Goal: Task Accomplishment & Management: Manage account settings

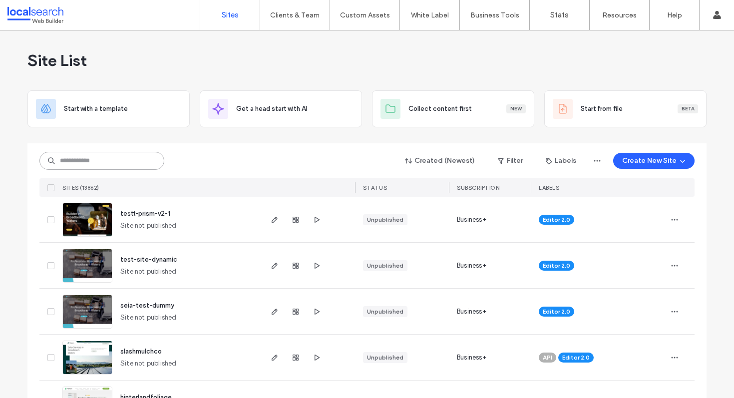
click at [104, 167] on input at bounding box center [101, 161] width 125 height 18
paste input "**********"
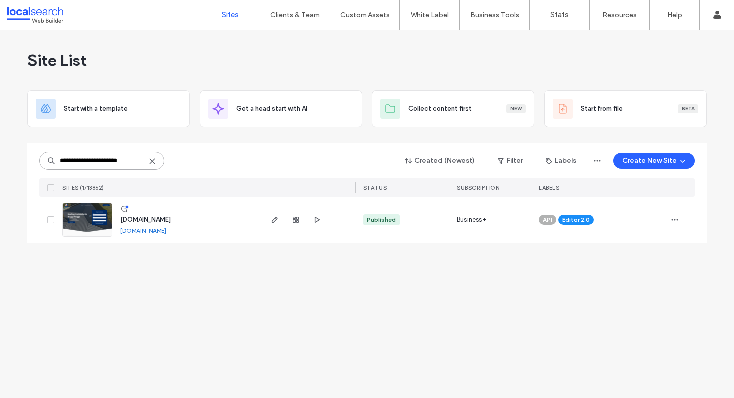
type input "**********"
click at [160, 221] on span "[DOMAIN_NAME]" at bounding box center [145, 219] width 50 height 7
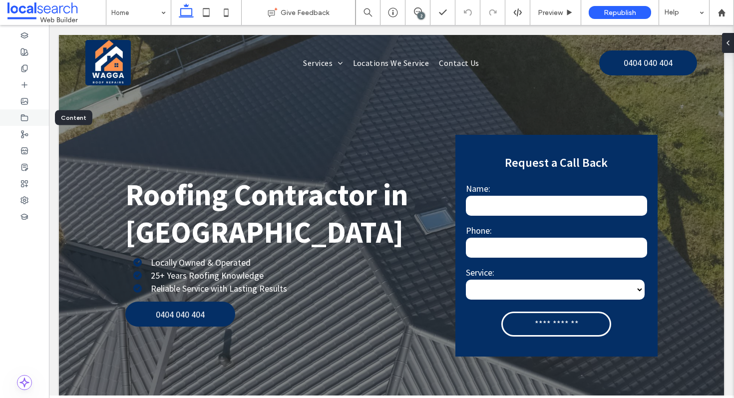
click at [18, 115] on div at bounding box center [24, 117] width 49 height 16
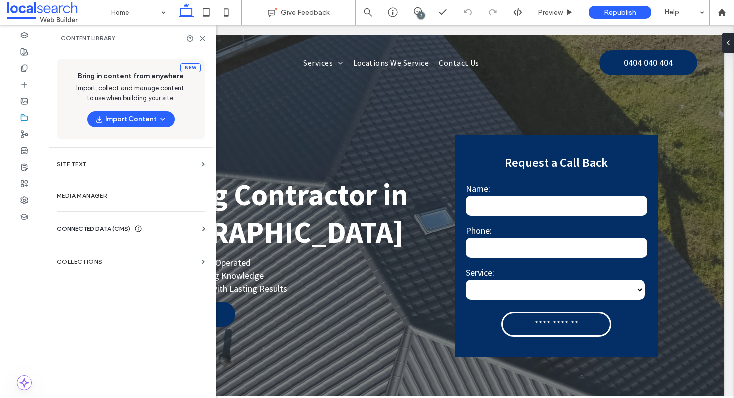
click at [102, 226] on span "CONNECTED DATA (CMS)" at bounding box center [93, 229] width 73 height 10
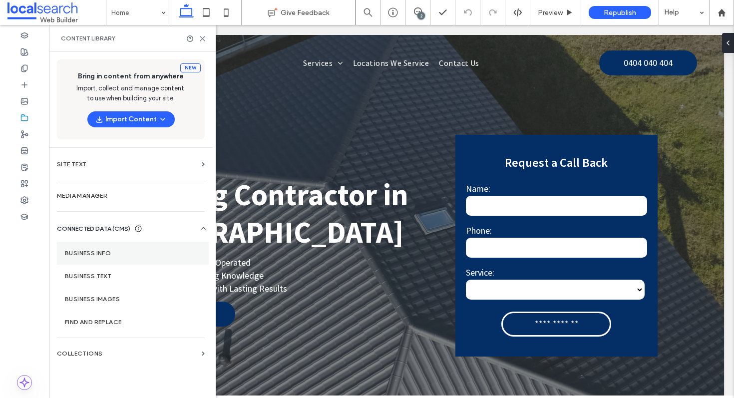
click at [114, 252] on label "Business info" at bounding box center [133, 253] width 136 height 7
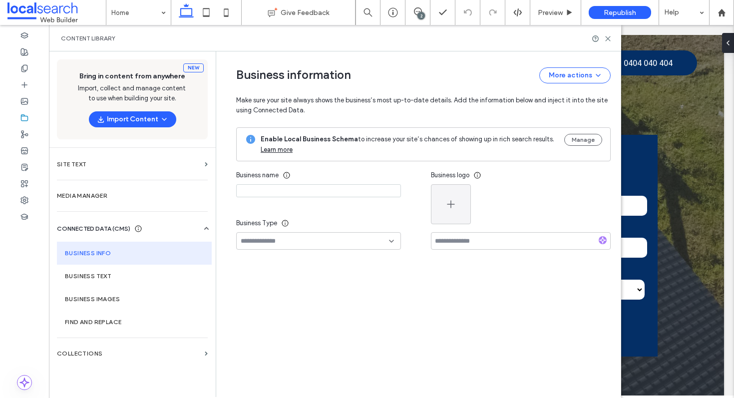
type input "*******"
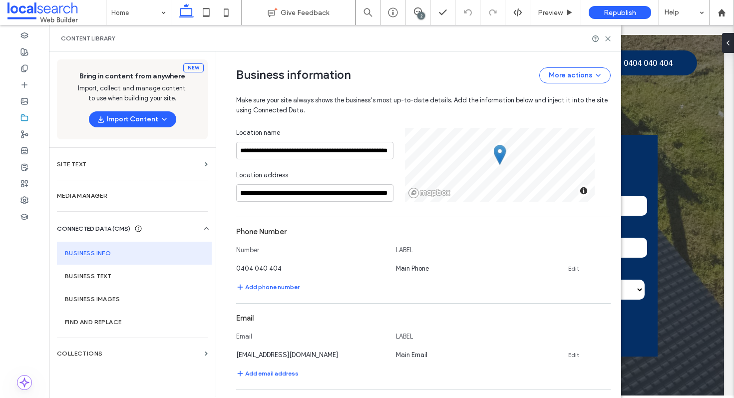
scroll to position [217, 0]
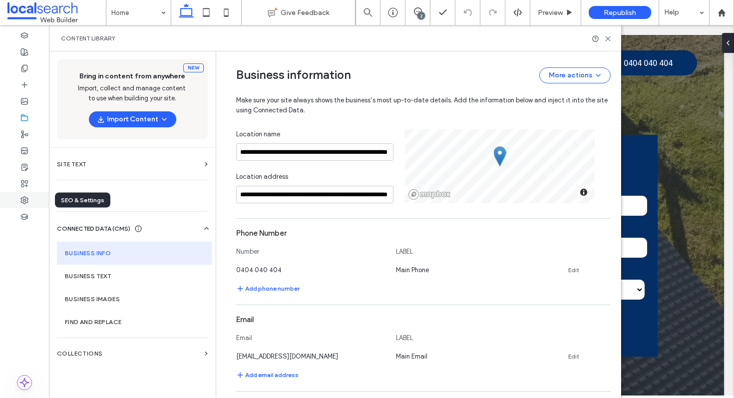
click at [34, 201] on div at bounding box center [24, 200] width 49 height 16
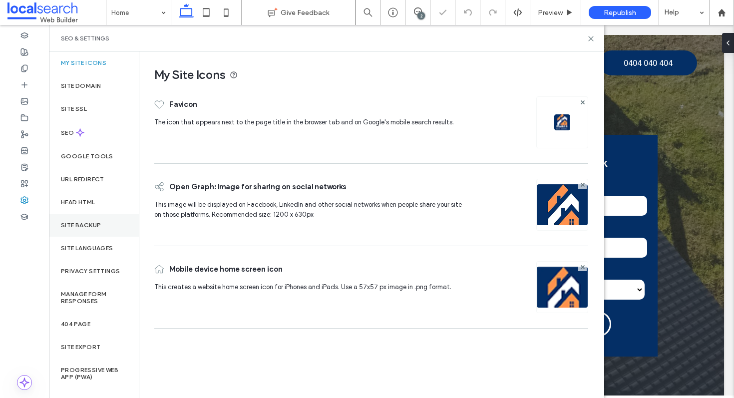
click at [114, 228] on div "Site backup" at bounding box center [94, 225] width 90 height 23
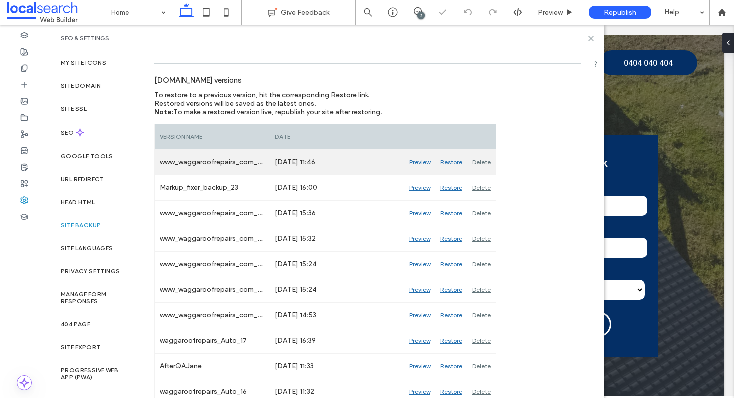
scroll to position [103, 0]
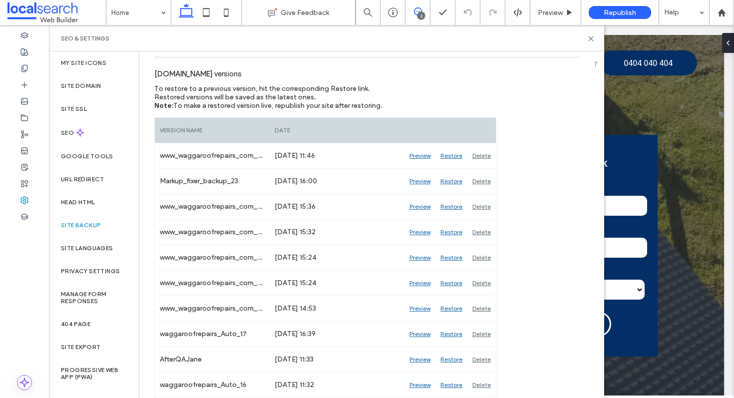
click at [419, 9] on icon at bounding box center [418, 11] width 8 height 8
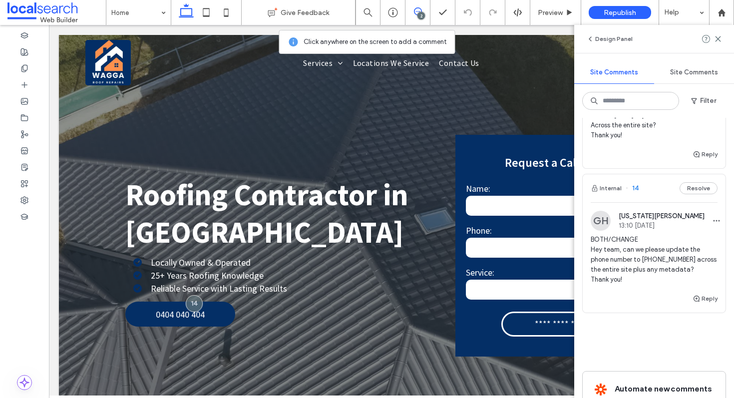
scroll to position [0, 0]
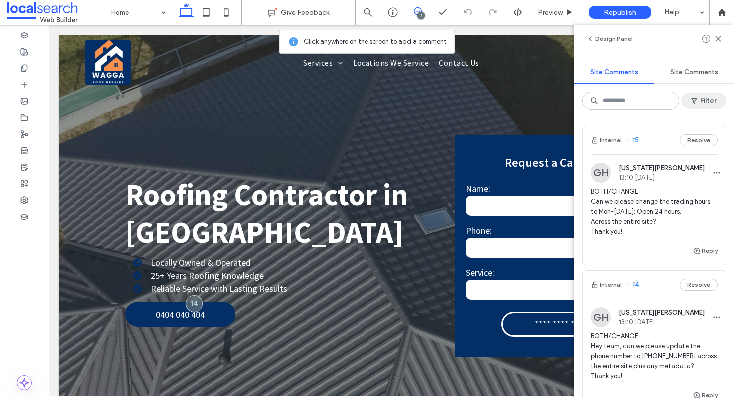
click at [704, 102] on button "Filter" at bounding box center [704, 101] width 45 height 16
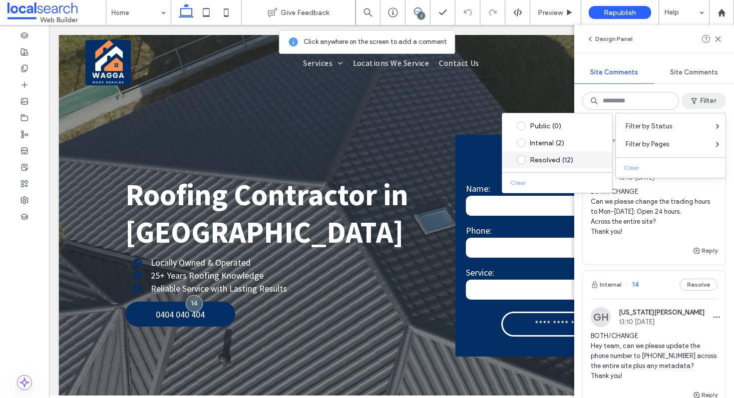
click at [535, 158] on div "Resolved (12)" at bounding box center [565, 160] width 70 height 8
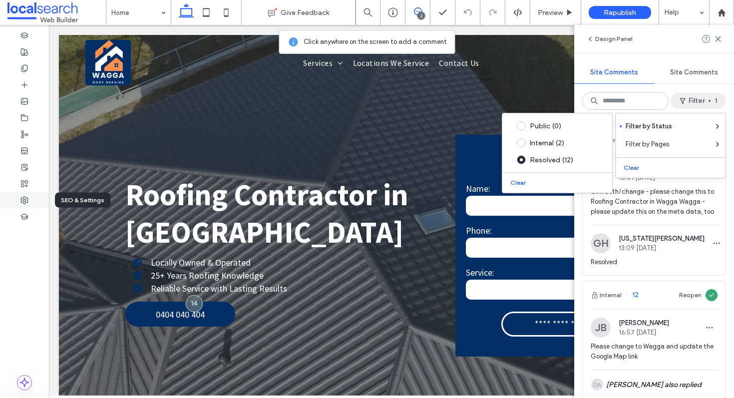
click at [40, 202] on div at bounding box center [24, 200] width 49 height 16
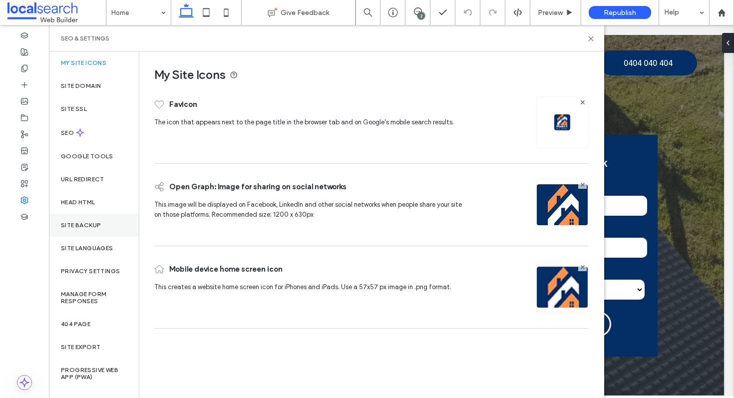
click at [92, 223] on label "Site backup" at bounding box center [81, 225] width 40 height 7
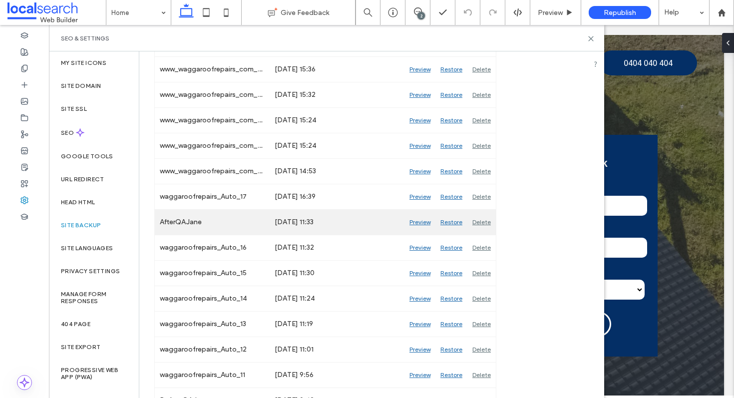
scroll to position [233, 0]
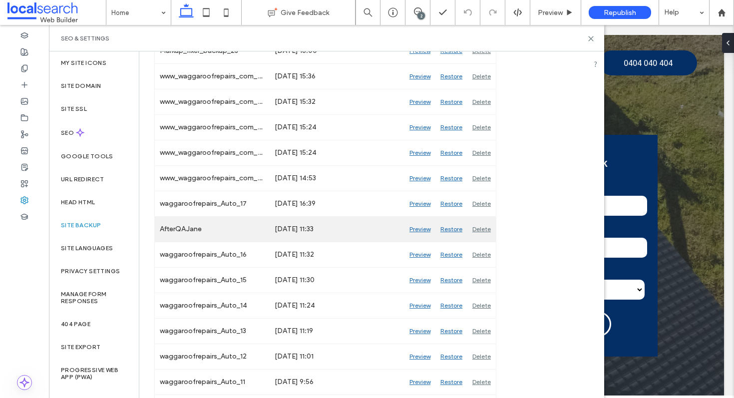
click at [424, 229] on div "Preview" at bounding box center [420, 229] width 31 height 25
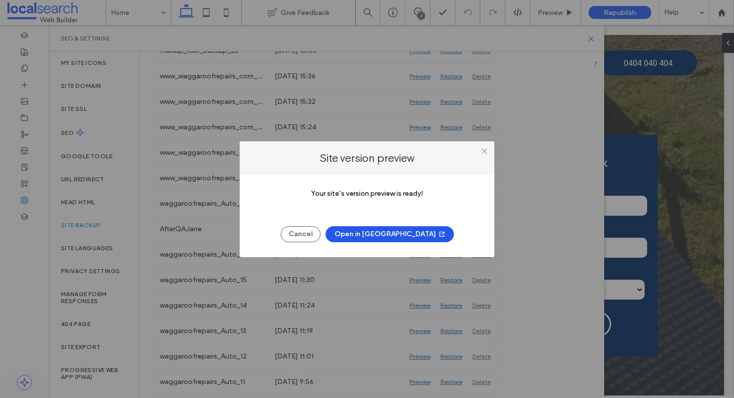
click at [387, 229] on button "Open in New Tab" at bounding box center [390, 234] width 128 height 16
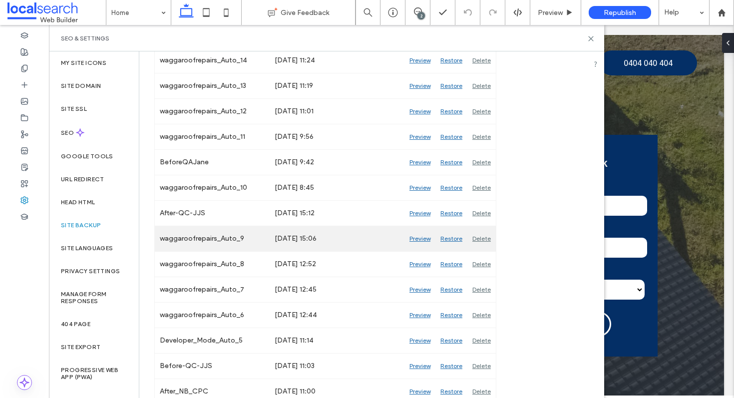
scroll to position [487, 0]
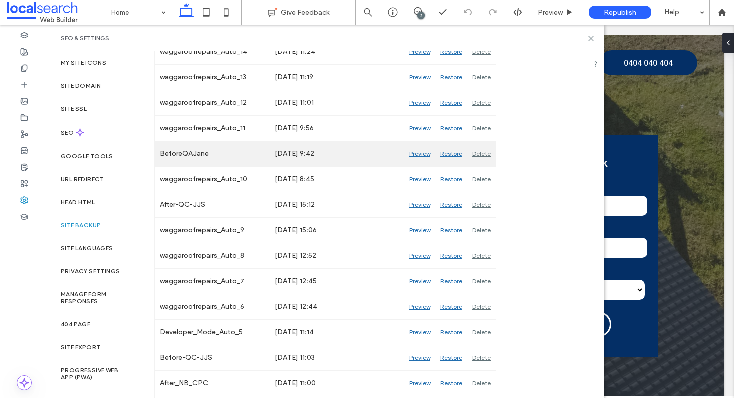
click at [420, 155] on div "Preview" at bounding box center [420, 153] width 31 height 25
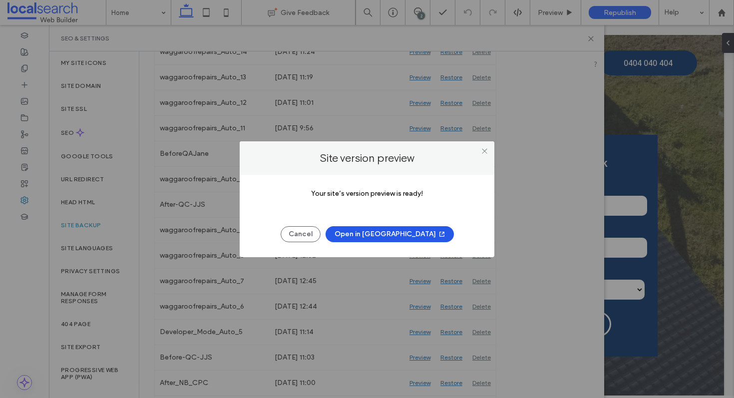
click at [386, 228] on button "Open in New Tab" at bounding box center [390, 234] width 128 height 16
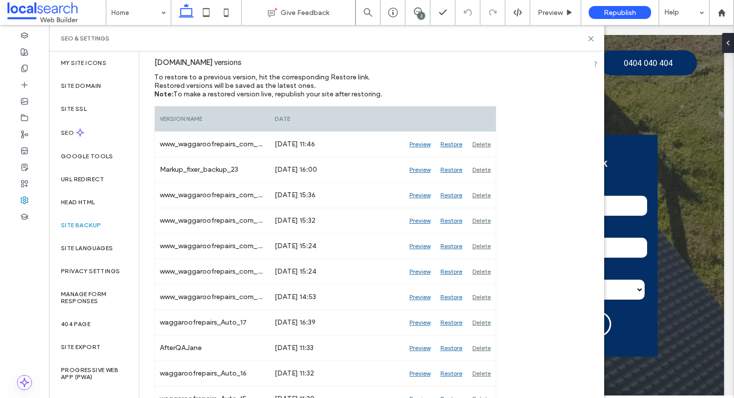
scroll to position [106, 0]
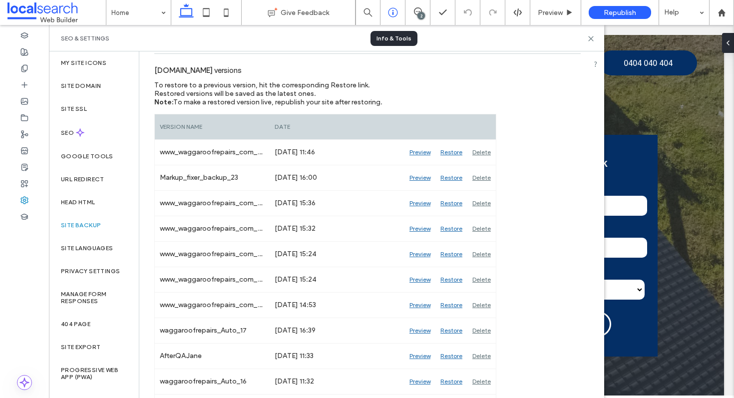
click at [394, 11] on icon at bounding box center [393, 12] width 10 height 10
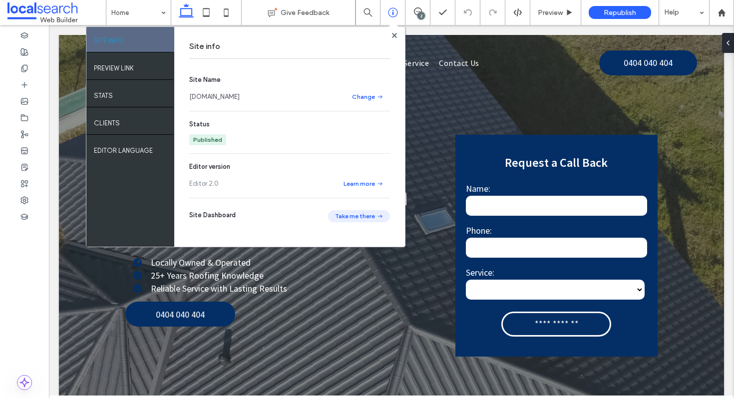
click at [364, 215] on button "Take me there" at bounding box center [359, 216] width 62 height 12
click at [29, 196] on div at bounding box center [24, 200] width 49 height 16
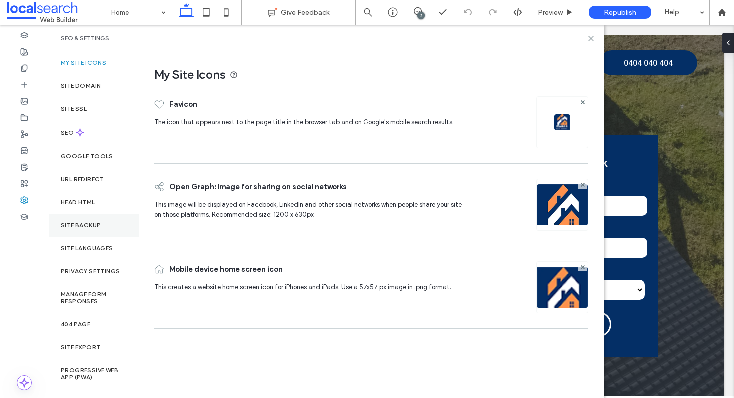
click at [108, 221] on div "Site backup" at bounding box center [94, 225] width 90 height 23
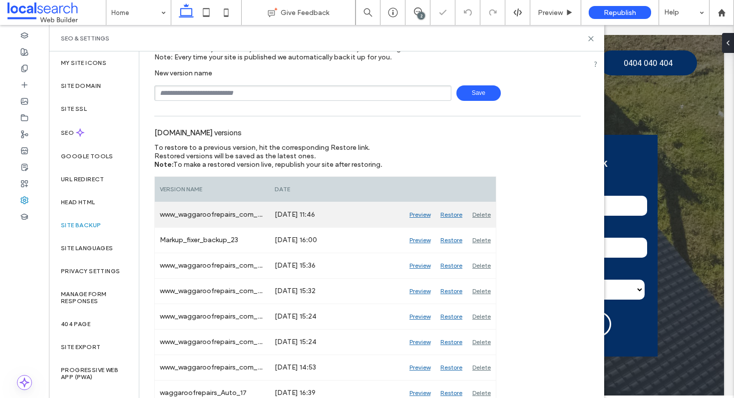
scroll to position [51, 0]
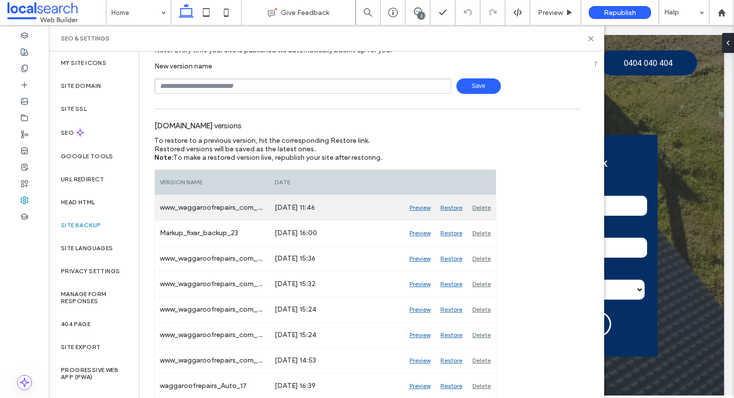
click at [420, 207] on div "Preview" at bounding box center [420, 207] width 31 height 25
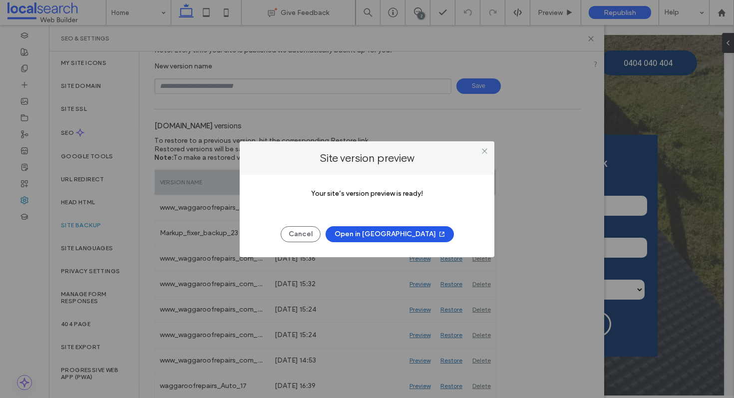
click at [390, 231] on button "Open in New Tab" at bounding box center [390, 234] width 128 height 16
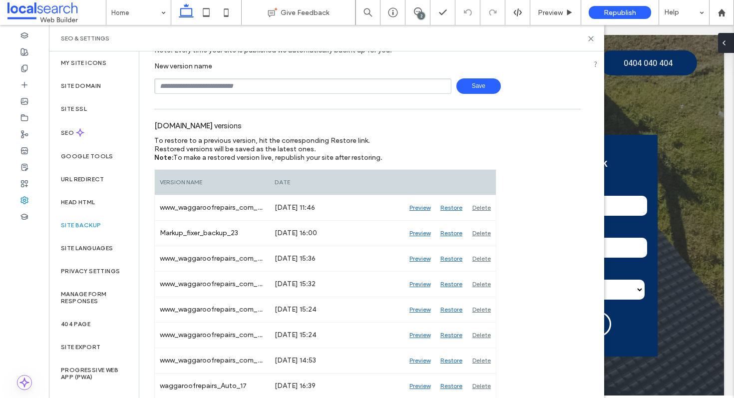
click at [728, 39] on div at bounding box center [726, 43] width 16 height 20
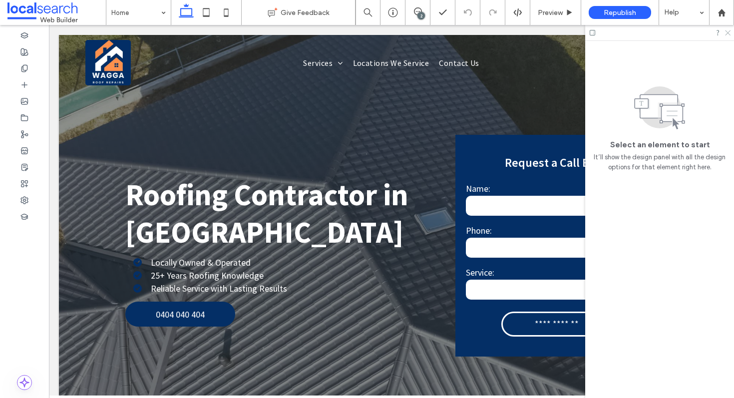
click at [728, 31] on icon at bounding box center [727, 32] width 6 height 6
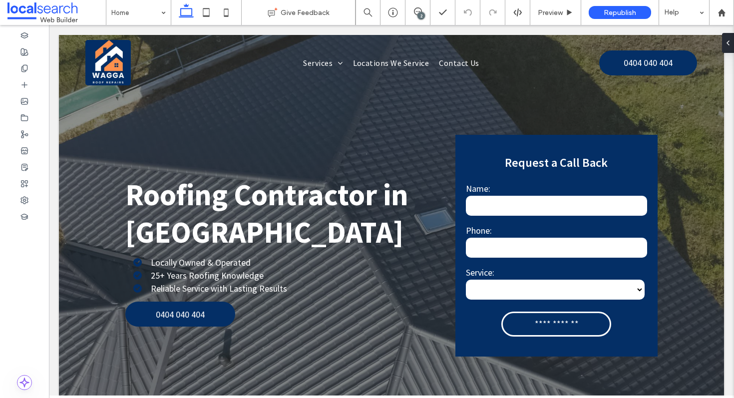
click at [419, 16] on div "2" at bounding box center [421, 15] width 7 height 7
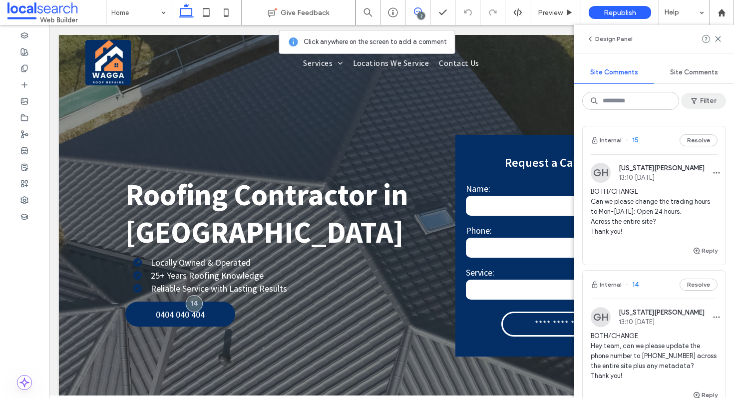
click at [703, 106] on button "Filter" at bounding box center [704, 101] width 45 height 16
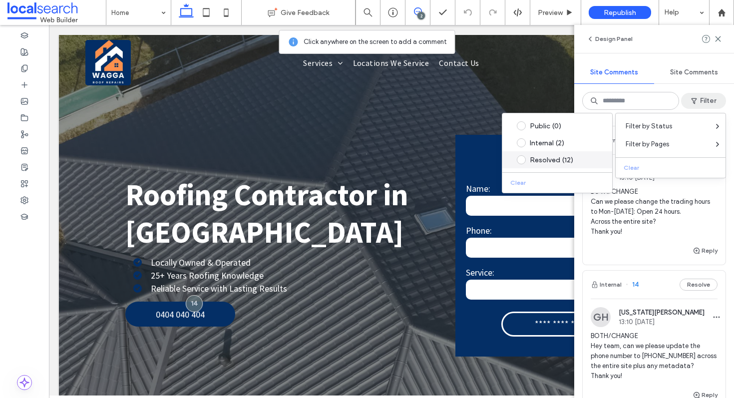
click at [545, 159] on div "Resolved (12)" at bounding box center [565, 160] width 70 height 8
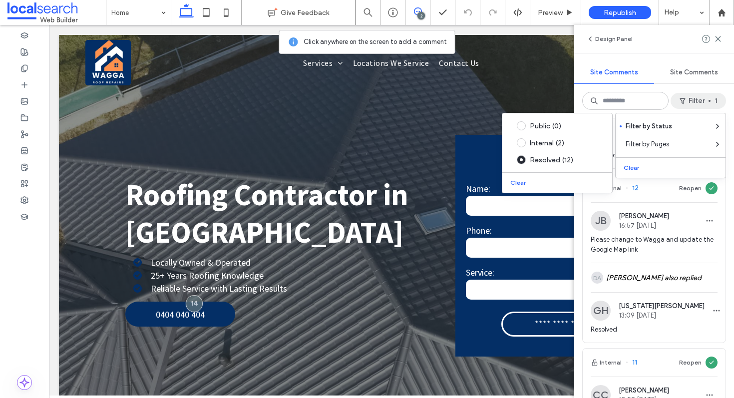
scroll to position [111, 0]
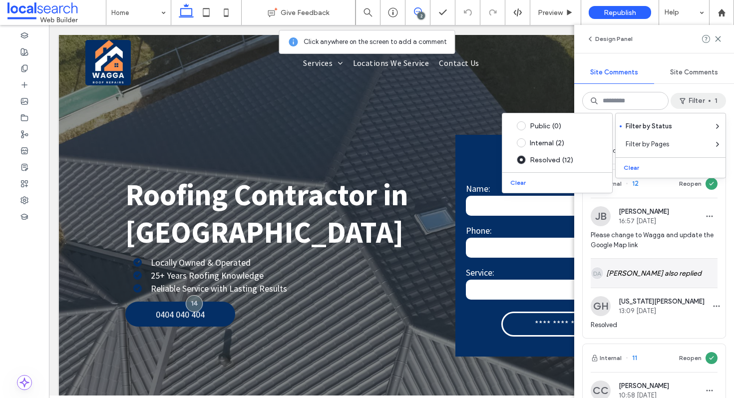
click at [646, 284] on div "DA Daniel Anders also replied" at bounding box center [654, 273] width 127 height 29
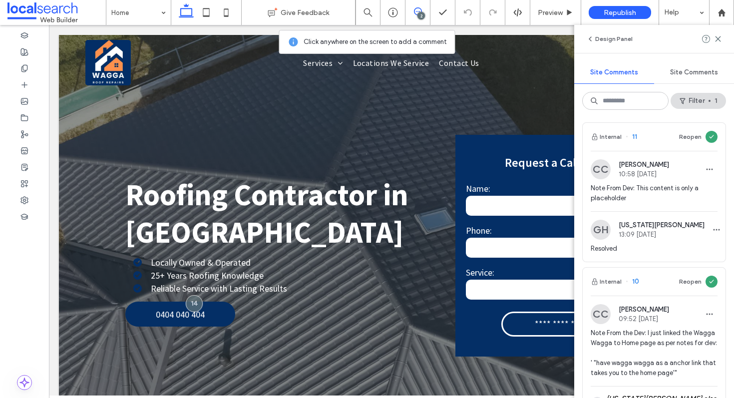
scroll to position [0, 0]
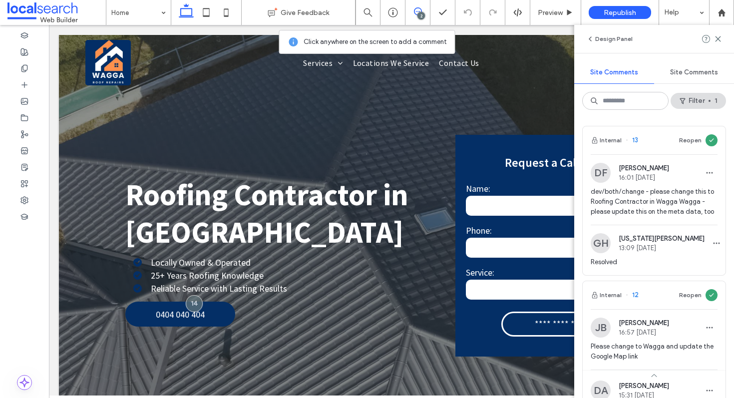
click at [623, 204] on span "dev/both/change - please change this to Roofing Contractor in Wagga Wagga - ple…" at bounding box center [654, 202] width 127 height 30
click at [667, 208] on span "dev/both/change - please change this to Roofing Contractor in Wagga Wagga - ple…" at bounding box center [654, 202] width 127 height 30
click at [704, 98] on button "Filter 1" at bounding box center [698, 101] width 55 height 16
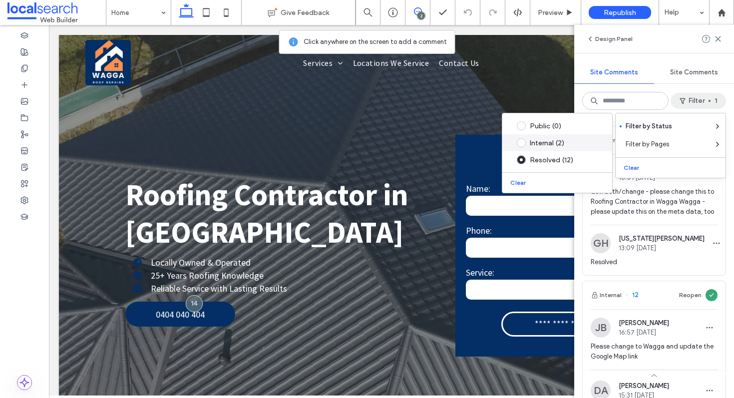
click at [547, 145] on div "Internal (2)" at bounding box center [565, 143] width 70 height 8
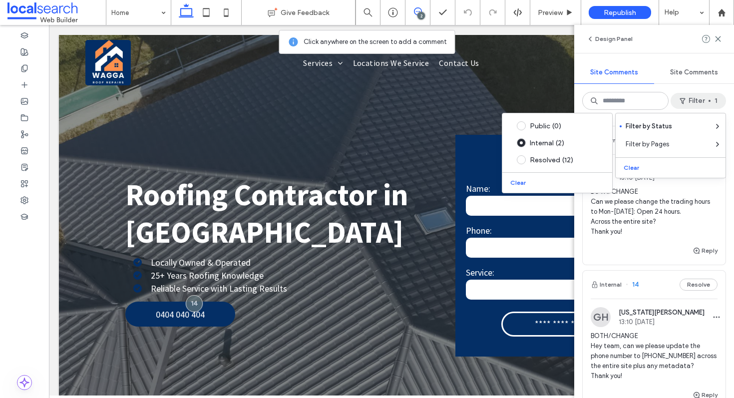
click at [650, 223] on span "BOTH/CHANGE Can we please change the trading hours to Mon-Sunday: Open 24 hours…" at bounding box center [654, 212] width 127 height 50
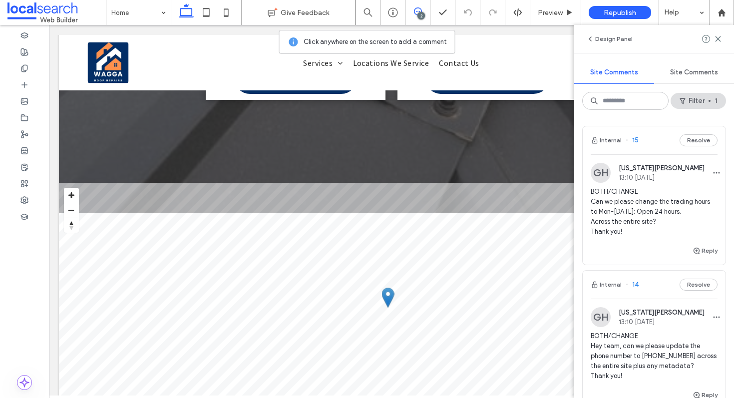
scroll to position [2374, 0]
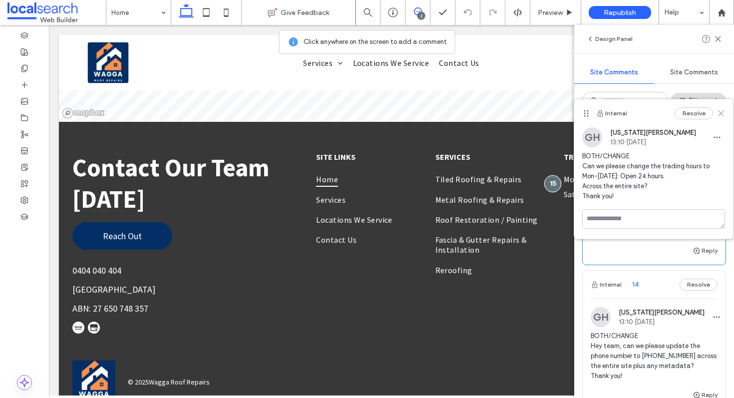
click at [723, 114] on icon at bounding box center [721, 113] width 8 height 8
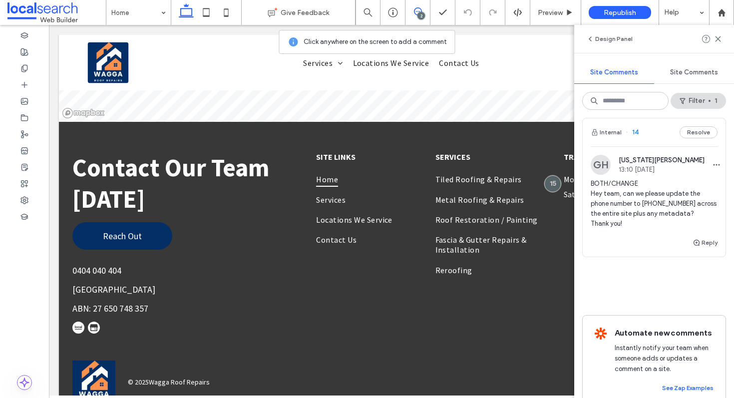
scroll to position [169, 0]
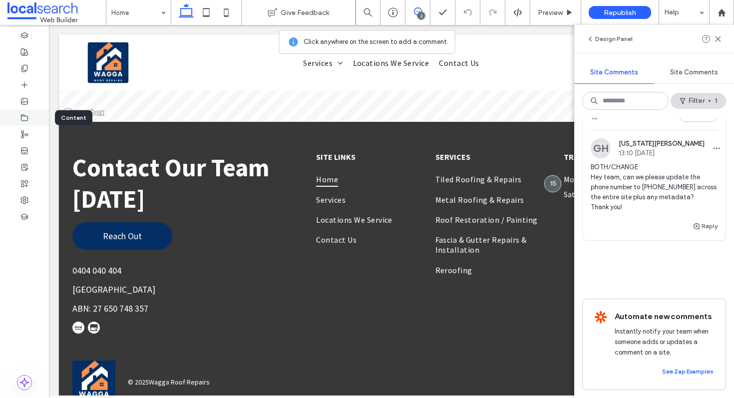
click at [30, 121] on div at bounding box center [24, 117] width 49 height 16
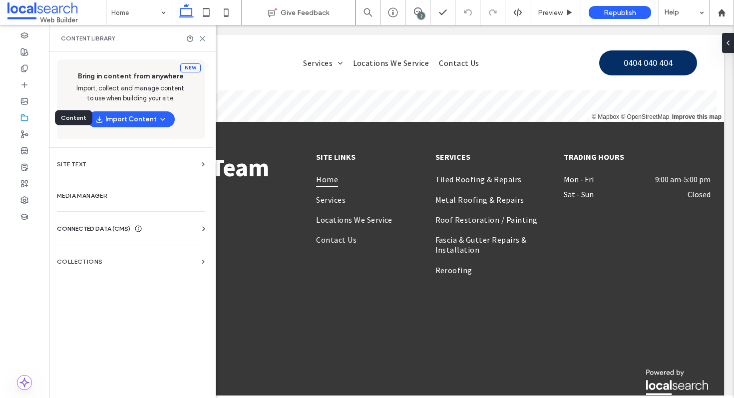
scroll to position [0, 0]
click at [115, 233] on span "CONNECTED DATA (CMS)" at bounding box center [93, 229] width 73 height 10
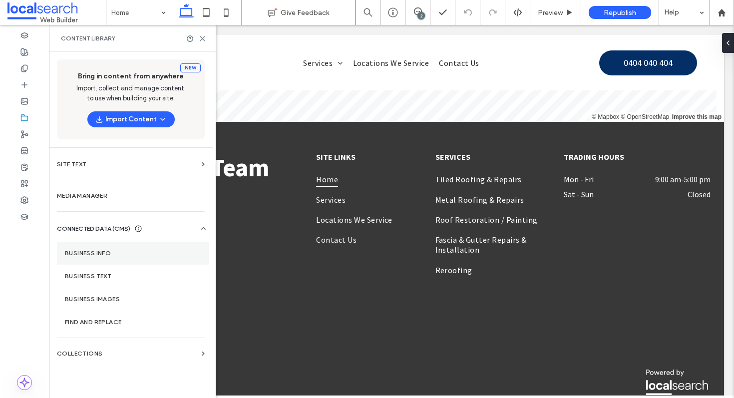
click at [128, 248] on section "Business info" at bounding box center [133, 253] width 152 height 23
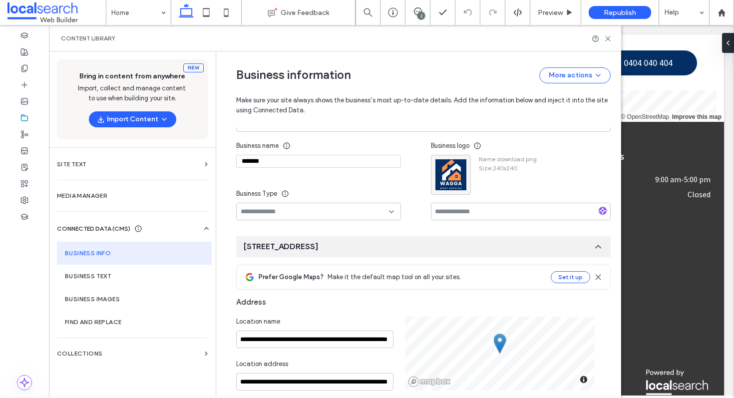
scroll to position [31, 0]
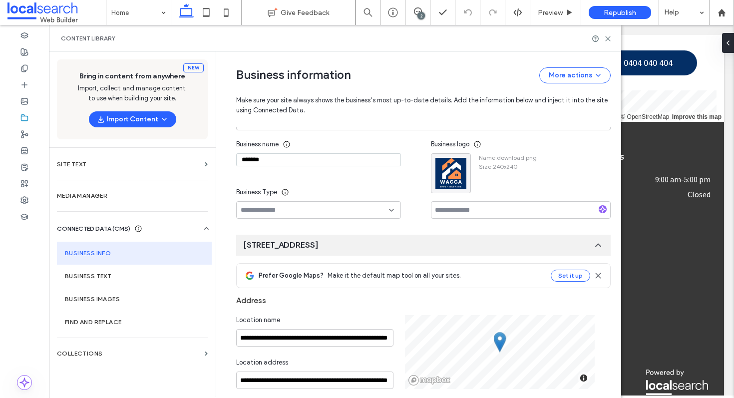
click at [269, 159] on input "*******" at bounding box center [318, 159] width 165 height 13
paste input "**********"
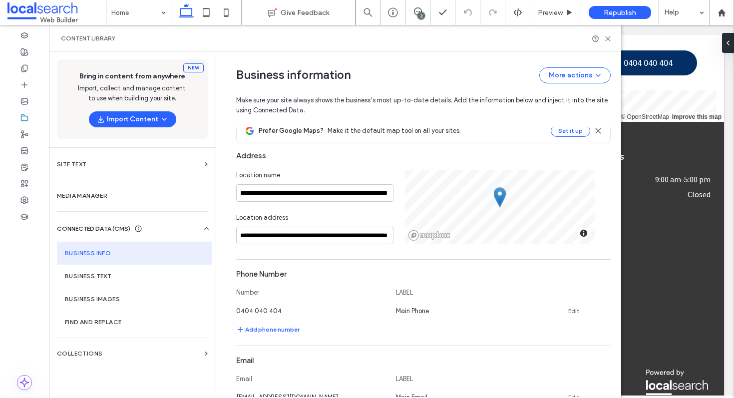
scroll to position [77, 0]
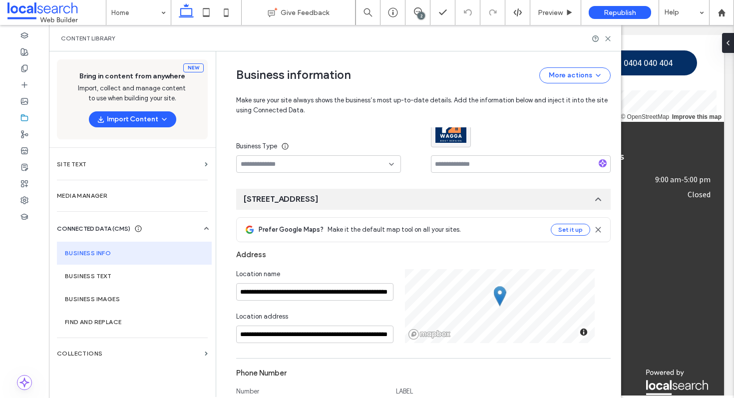
type input "**********"
click at [463, 166] on input at bounding box center [521, 163] width 180 height 17
paste input "**********"
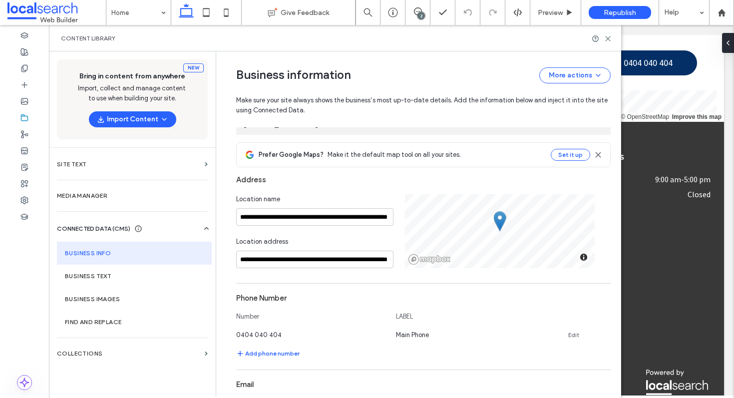
scroll to position [153, 0]
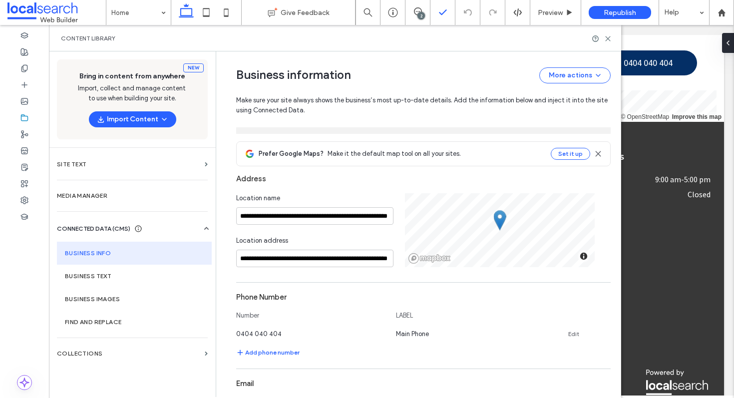
type input "**********"
click at [278, 221] on input "**********" at bounding box center [314, 215] width 157 height 17
paste input
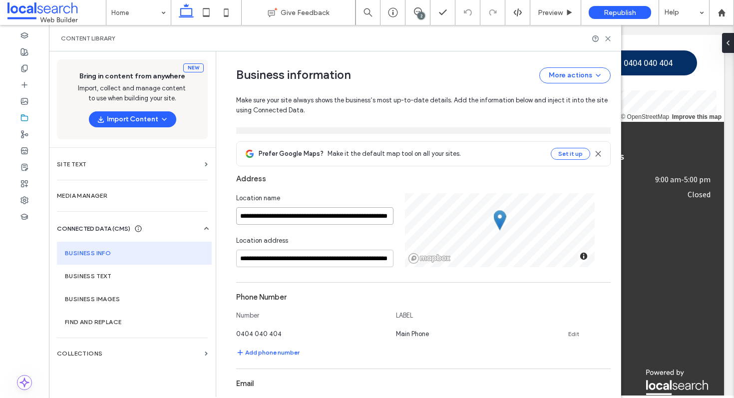
type input "**********"
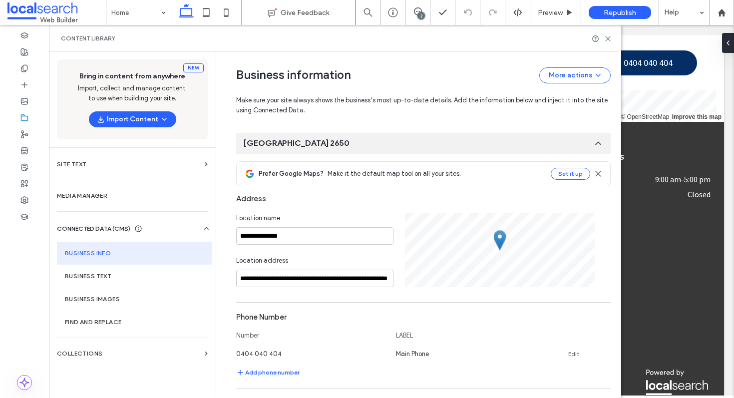
click at [272, 255] on div "**********" at bounding box center [320, 250] width 169 height 74
click at [287, 279] on input "**********" at bounding box center [314, 278] width 157 height 17
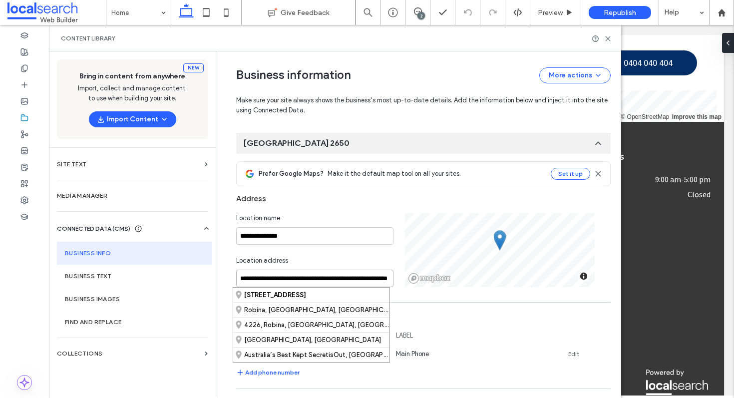
click at [287, 279] on input "**********" at bounding box center [314, 278] width 157 height 17
paste input
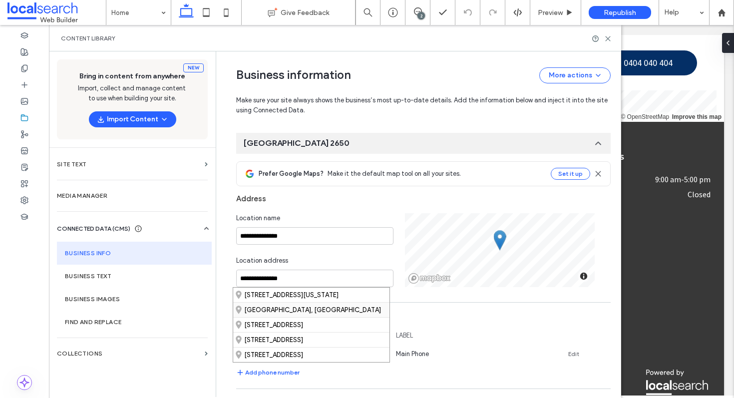
click at [302, 309] on div "[GEOGRAPHIC_DATA], [GEOGRAPHIC_DATA]" at bounding box center [311, 309] width 156 height 15
type input "**********"
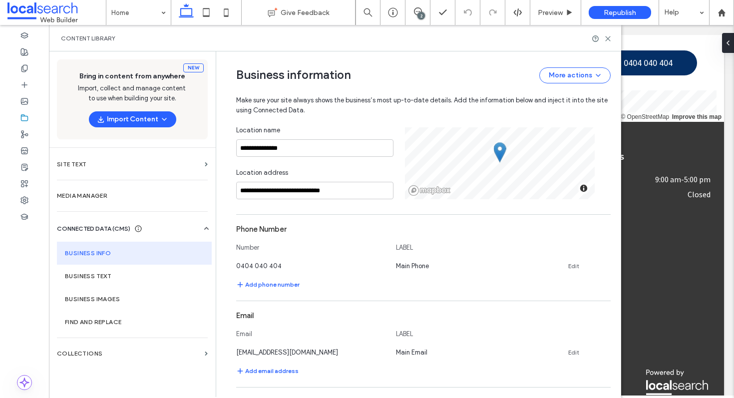
scroll to position [224, 0]
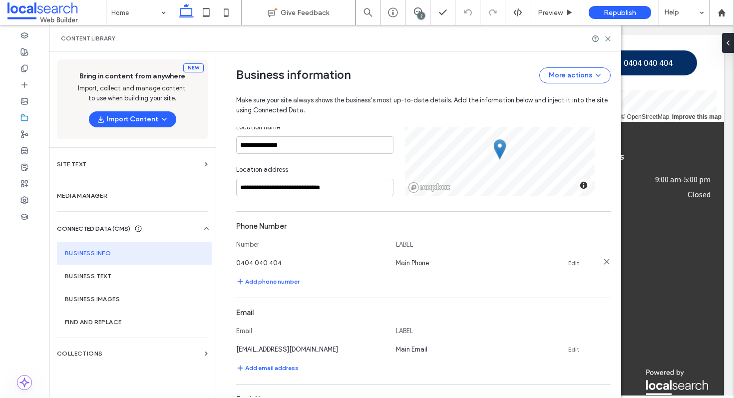
click at [570, 262] on link "Edit" at bounding box center [574, 263] width 11 height 8
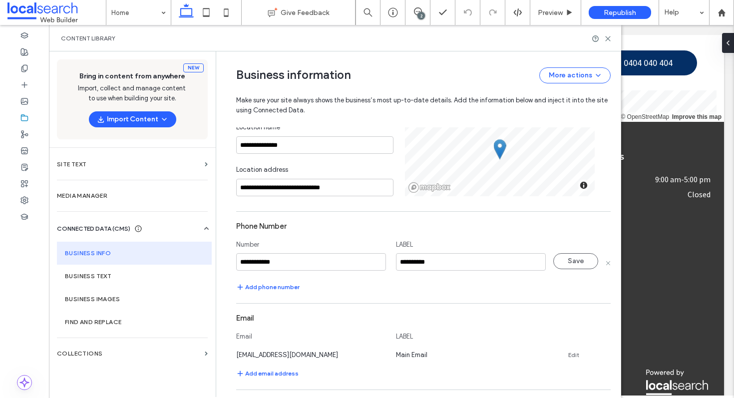
click at [356, 264] on input "**********" at bounding box center [311, 261] width 150 height 17
type input "**********"
click at [567, 266] on button "Save" at bounding box center [576, 261] width 45 height 16
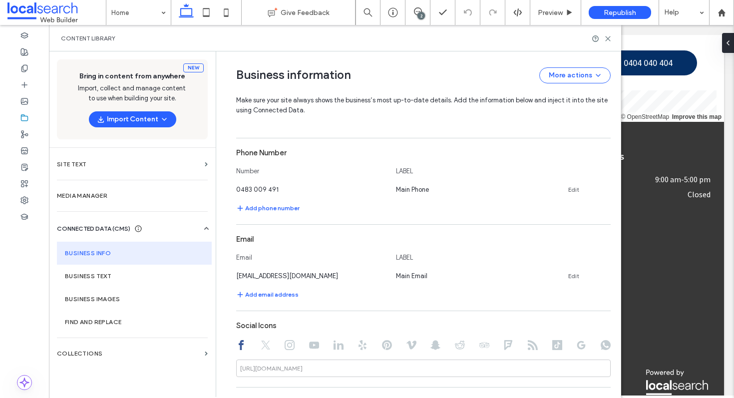
scroll to position [313, 0]
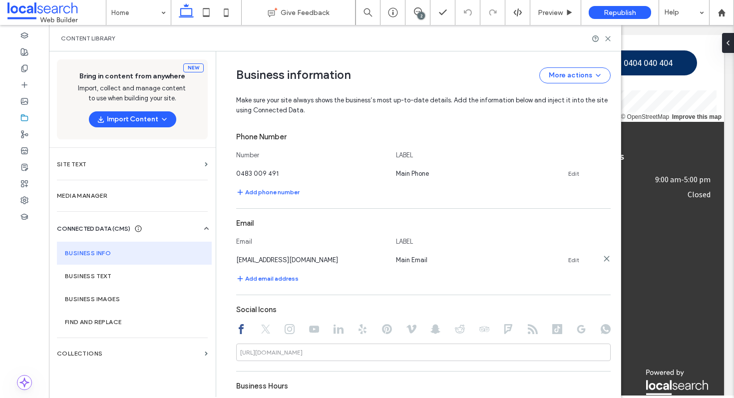
click at [570, 260] on link "Edit" at bounding box center [574, 260] width 11 height 8
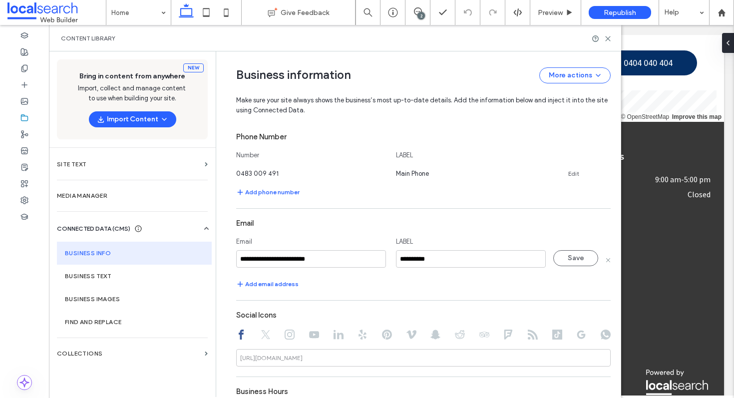
click at [343, 264] on input "**********" at bounding box center [311, 258] width 150 height 17
type input "**********"
click at [575, 263] on button "Save" at bounding box center [576, 258] width 45 height 16
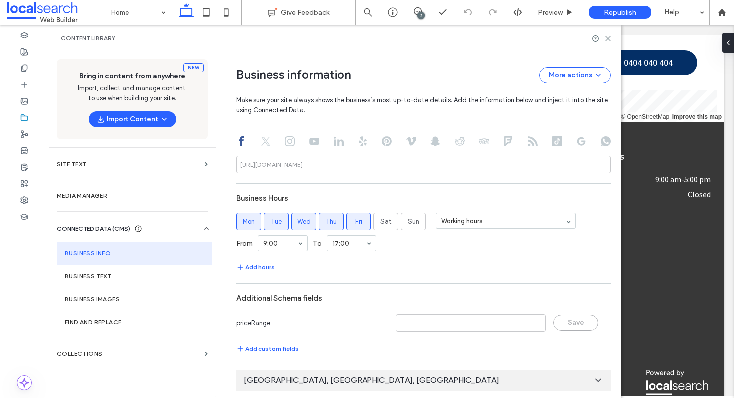
scroll to position [503, 0]
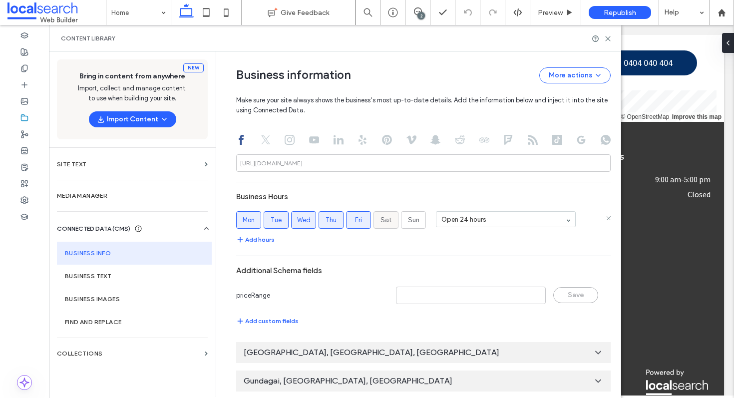
click at [377, 226] on label "Sat" at bounding box center [386, 219] width 25 height 17
click at [401, 226] on label "Sun" at bounding box center [413, 219] width 25 height 17
click at [610, 38] on icon at bounding box center [608, 38] width 7 height 7
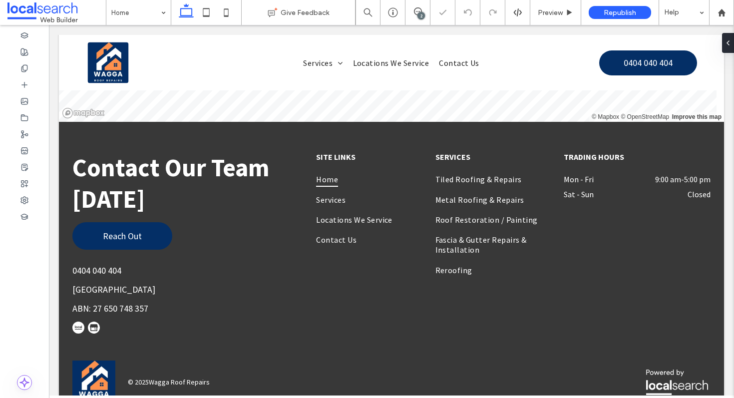
click at [421, 17] on div "2" at bounding box center [421, 15] width 7 height 7
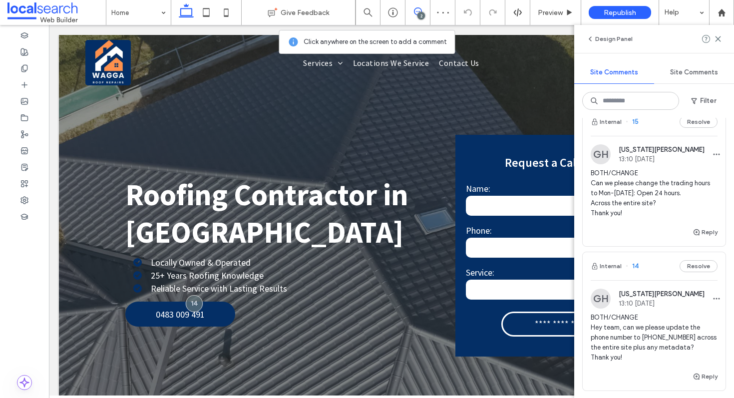
scroll to position [25, 0]
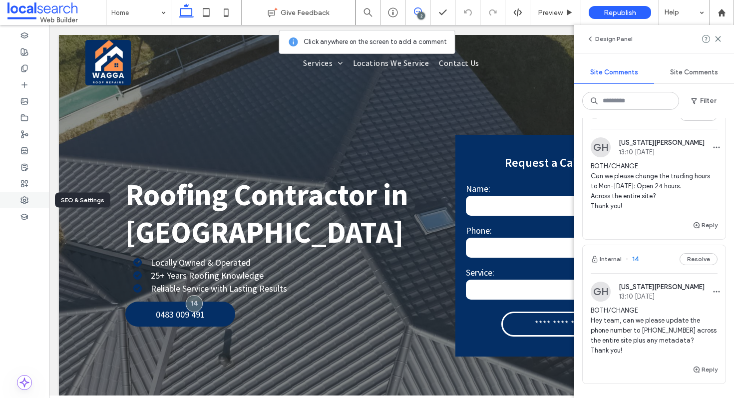
click at [28, 199] on div at bounding box center [24, 200] width 49 height 16
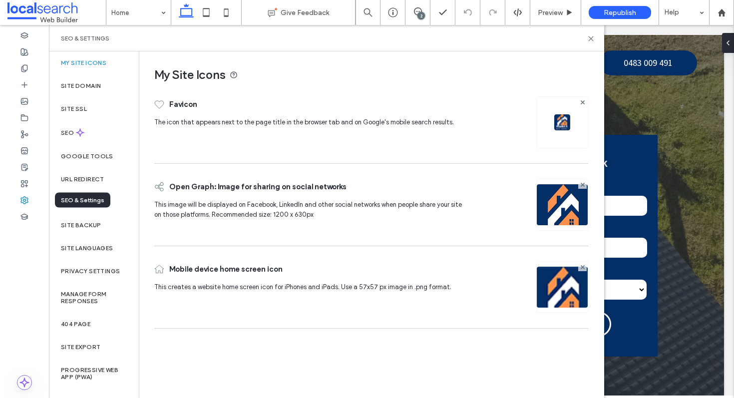
scroll to position [0, 0]
click at [90, 138] on div "SEO" at bounding box center [94, 132] width 90 height 24
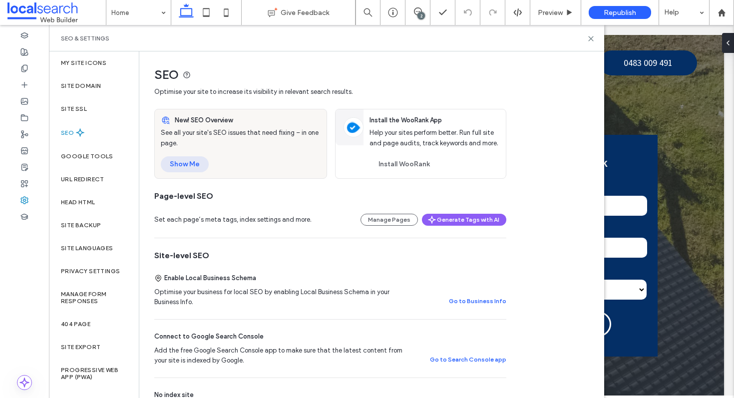
click at [185, 167] on button "Show Me" at bounding box center [185, 164] width 48 height 16
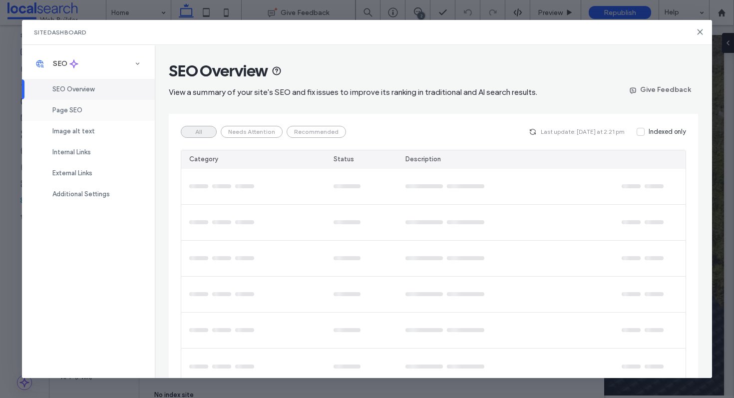
click at [79, 116] on div "Page SEO" at bounding box center [88, 110] width 133 height 21
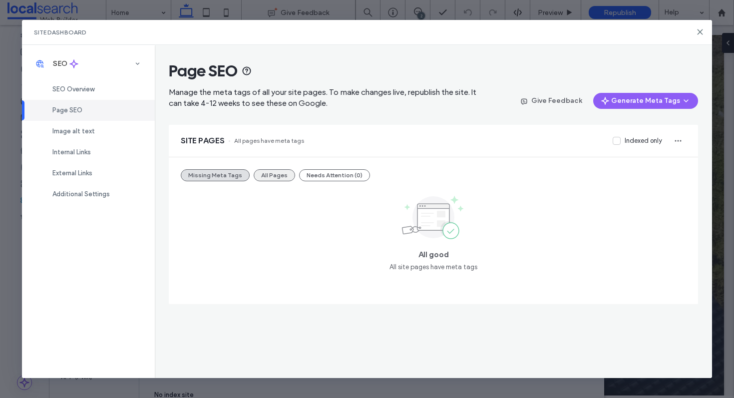
click at [277, 177] on button "All Pages" at bounding box center [274, 175] width 41 height 12
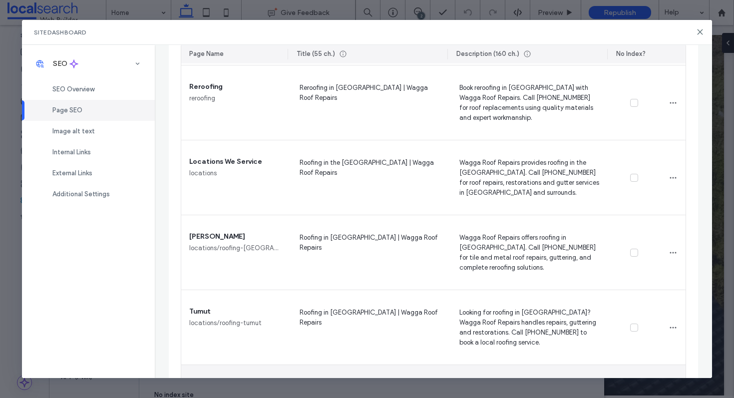
scroll to position [568, 0]
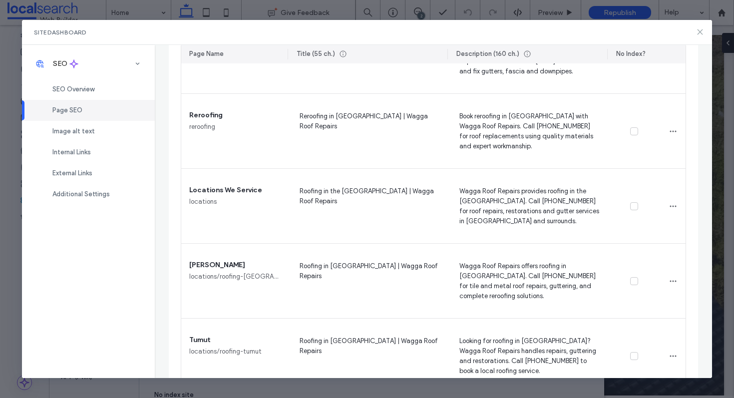
click at [703, 33] on icon at bounding box center [701, 32] width 8 height 8
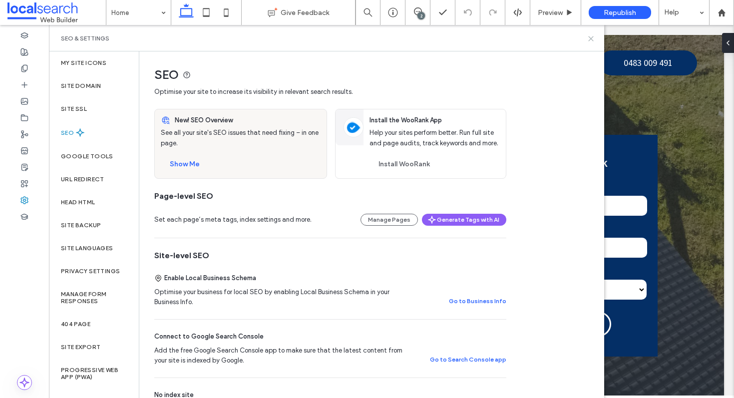
click at [592, 37] on icon at bounding box center [591, 38] width 7 height 7
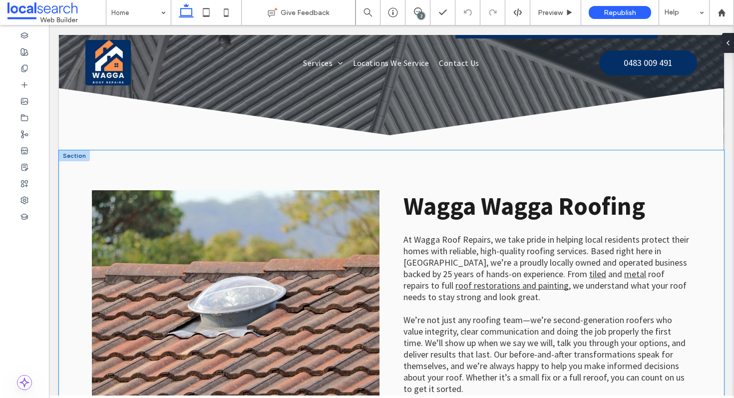
scroll to position [0, 0]
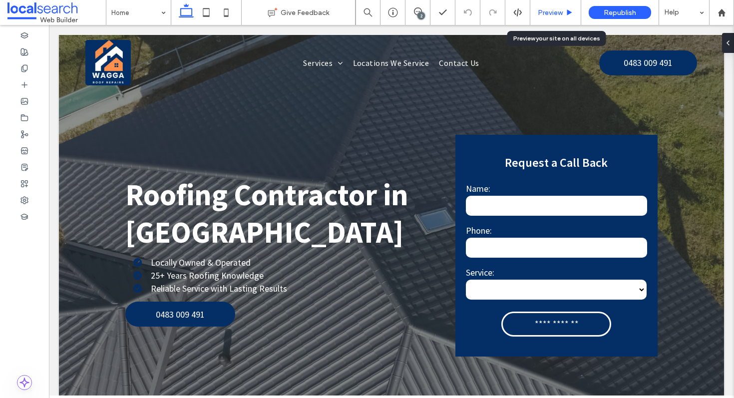
click at [549, 10] on span "Preview" at bounding box center [550, 12] width 25 height 8
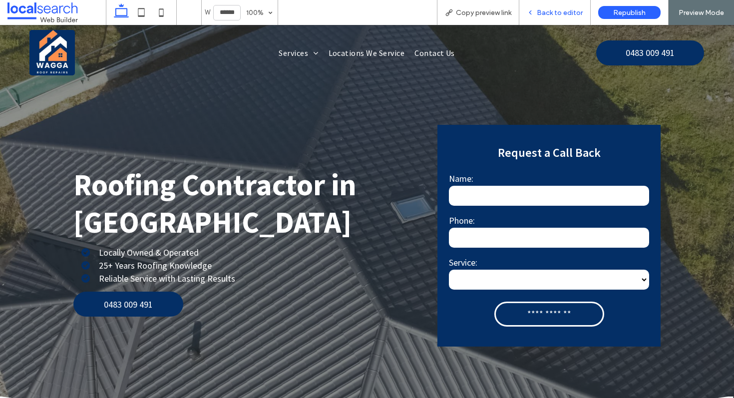
click at [556, 16] on span "Back to editor" at bounding box center [560, 12] width 46 height 8
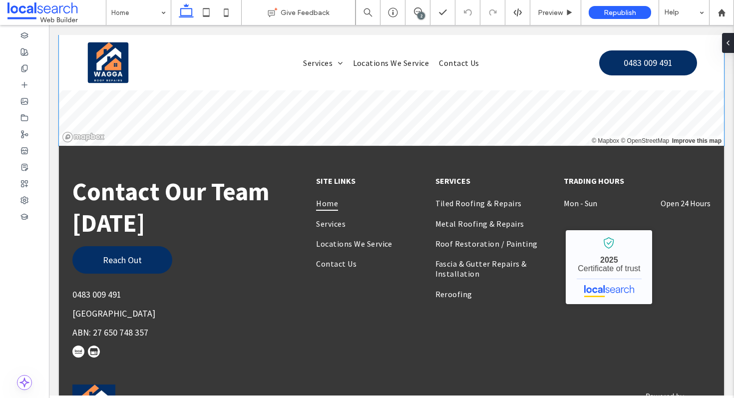
scroll to position [2354, 0]
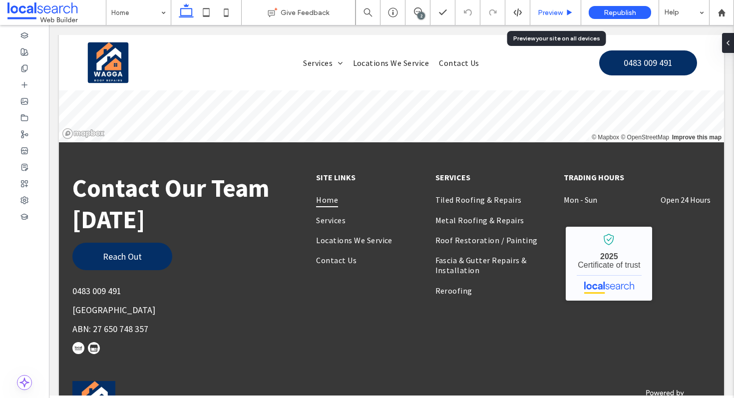
click at [540, 7] on div "Preview" at bounding box center [556, 12] width 51 height 25
click at [554, 16] on span "Preview" at bounding box center [550, 12] width 25 height 8
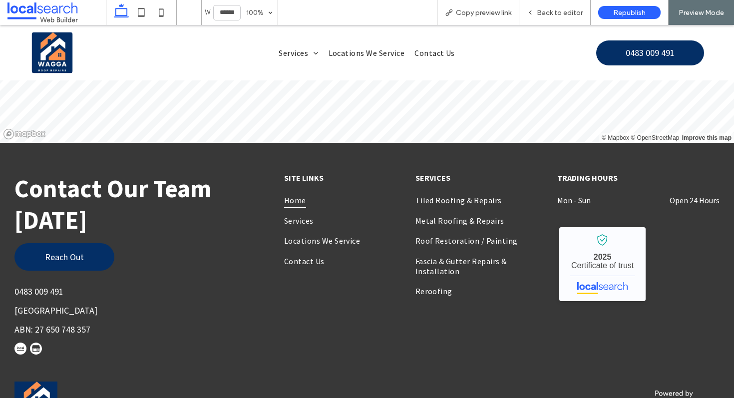
scroll to position [2354, 0]
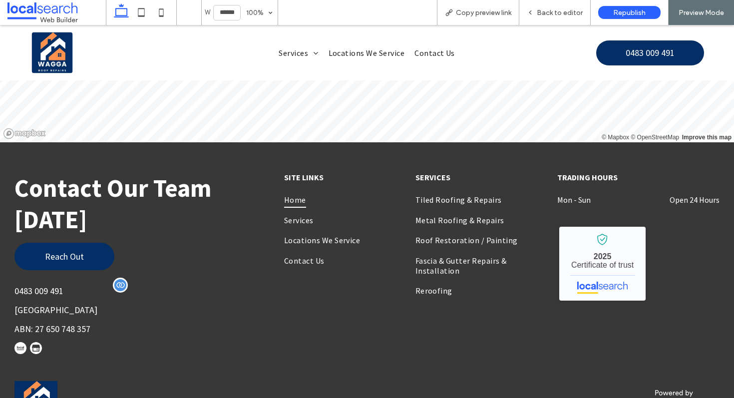
click at [42, 285] on span "0483 009 491" at bounding box center [38, 290] width 49 height 11
click at [542, 18] on div "Back to editor" at bounding box center [555, 12] width 71 height 25
click at [550, 7] on div "Back to editor" at bounding box center [555, 12] width 71 height 25
click at [552, 17] on div "Back to editor" at bounding box center [555, 12] width 71 height 25
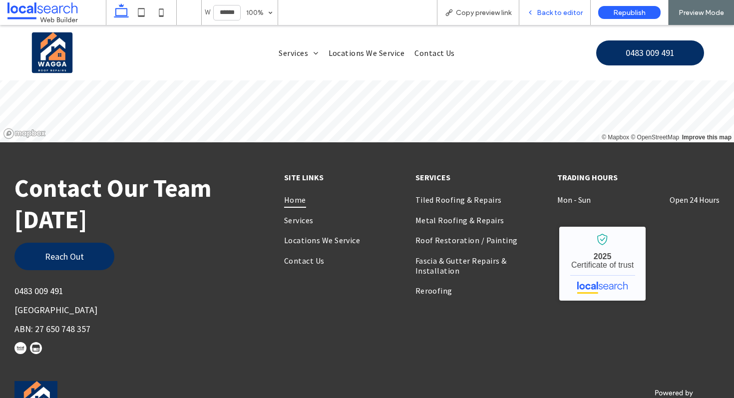
click at [558, 9] on span "Back to editor" at bounding box center [560, 12] width 46 height 8
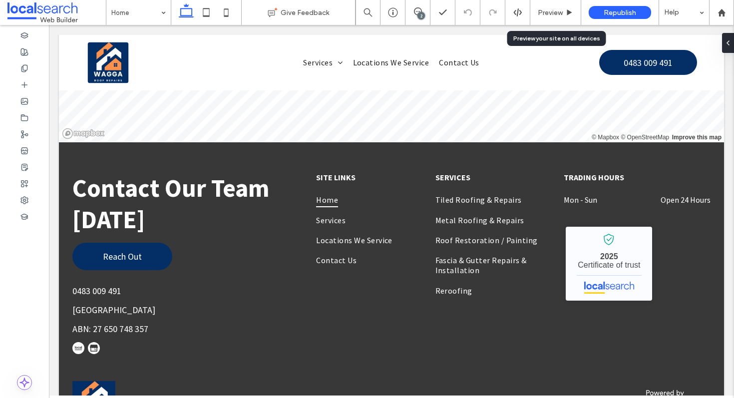
scroll to position [2354, 0]
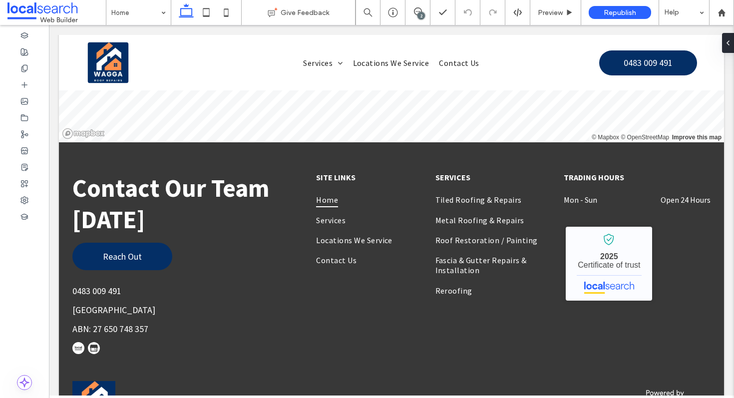
click at [419, 13] on div "2" at bounding box center [421, 15] width 7 height 7
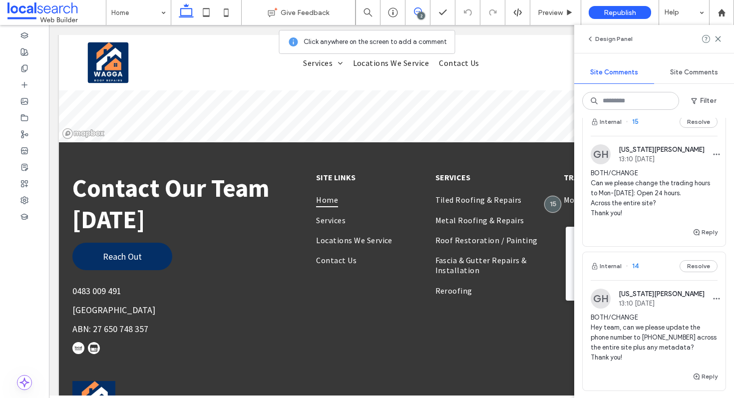
scroll to position [19, 0]
click at [716, 40] on use at bounding box center [718, 38] width 4 height 4
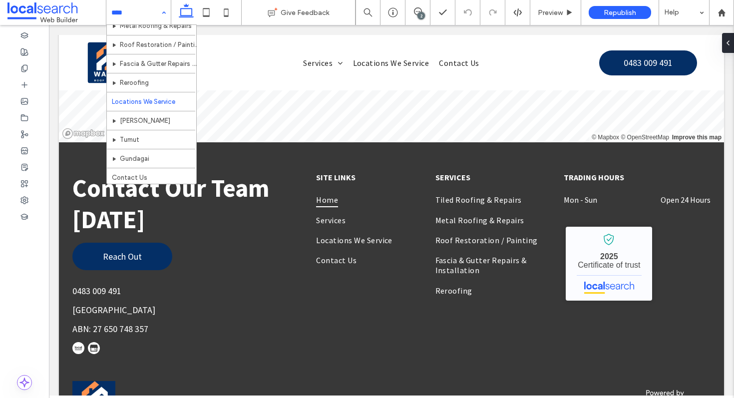
scroll to position [73, 0]
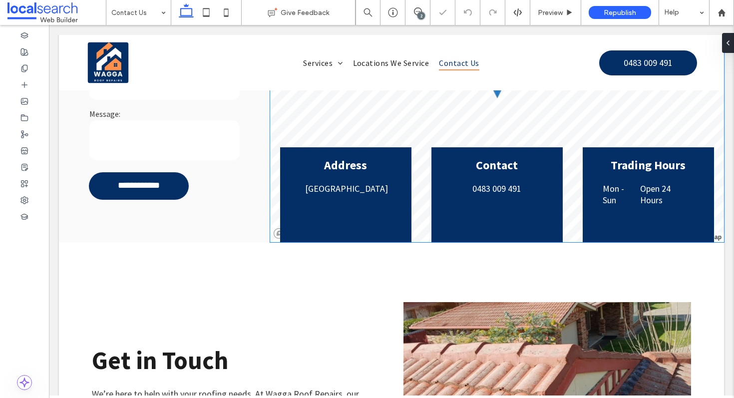
scroll to position [390, 0]
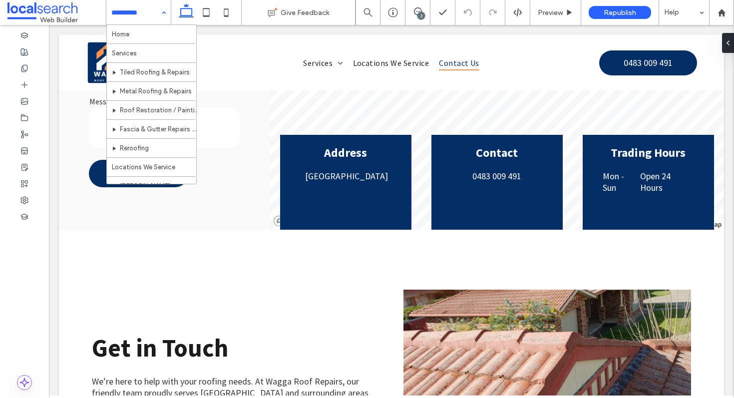
click at [162, 11] on div "Home Services Tiled Roofing & Repairs Metal Roofing & Repairs Roof Restoration …" at bounding box center [138, 12] width 64 height 25
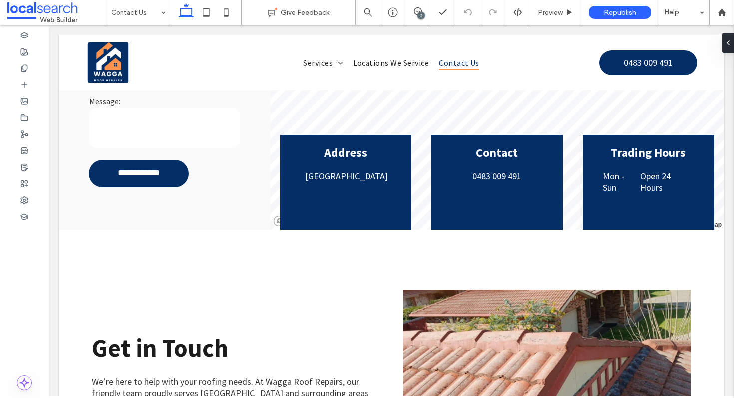
click at [421, 18] on div "2" at bounding box center [421, 15] width 7 height 7
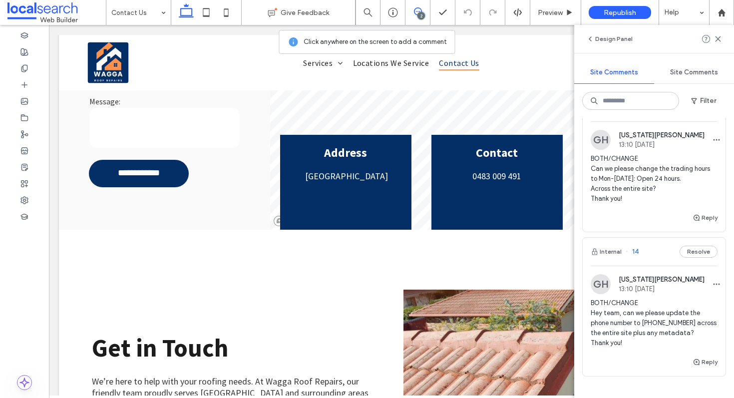
scroll to position [0, 0]
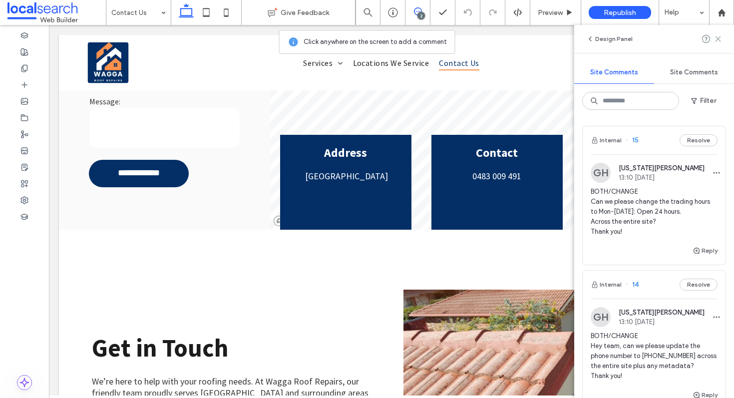
click at [717, 35] on icon at bounding box center [718, 39] width 8 height 8
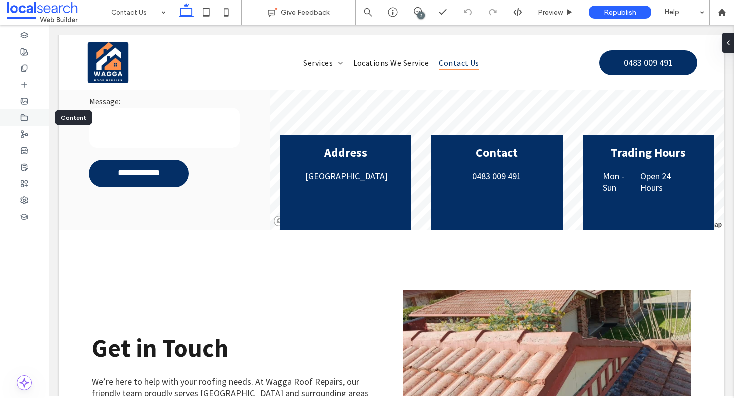
click at [28, 117] on icon at bounding box center [24, 118] width 8 height 8
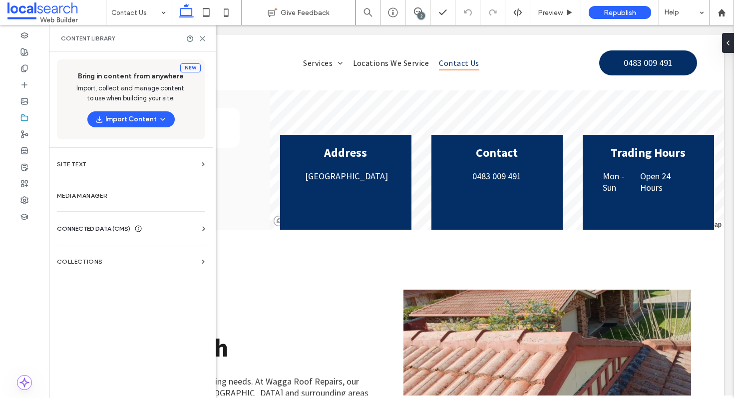
click at [117, 222] on div "CONNECTED DATA (CMS) Business info Business Text Business Images Find and Repla…" at bounding box center [131, 229] width 164 height 26
click at [109, 226] on span "CONNECTED DATA (CMS)" at bounding box center [93, 229] width 73 height 10
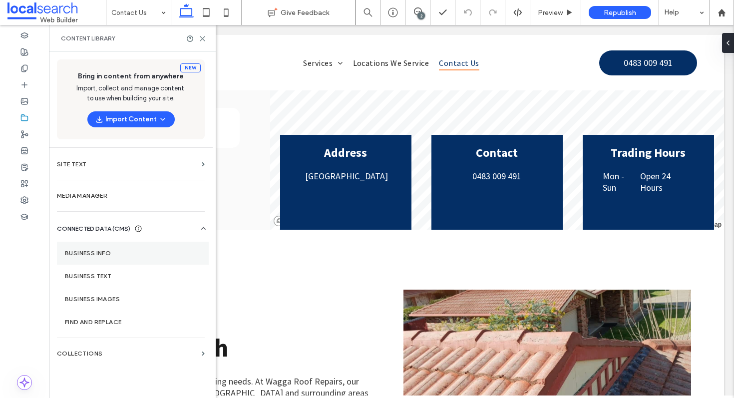
click at [113, 246] on section "Business info" at bounding box center [133, 253] width 152 height 23
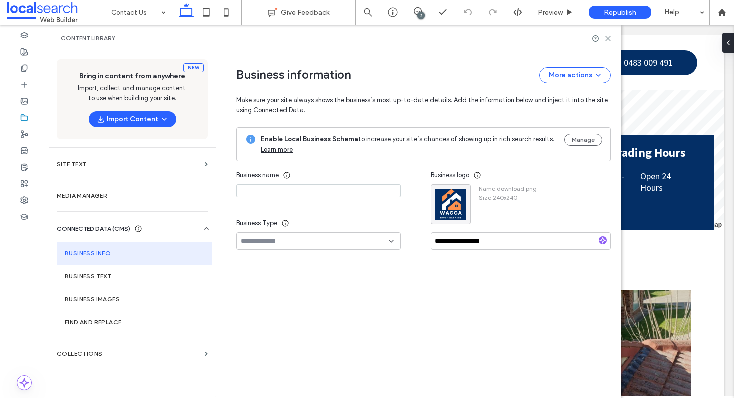
type input "**********"
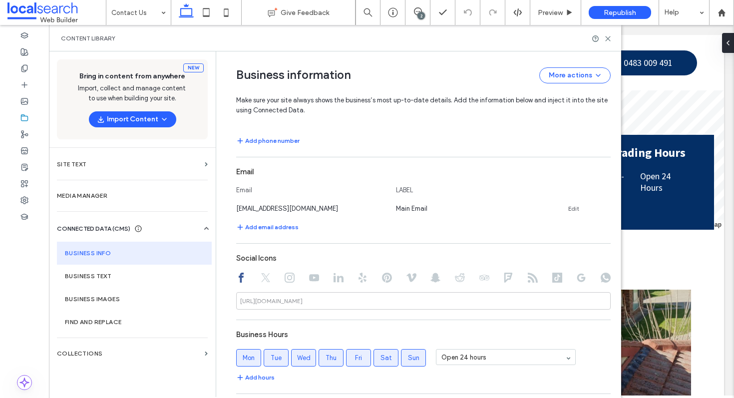
scroll to position [368, 0]
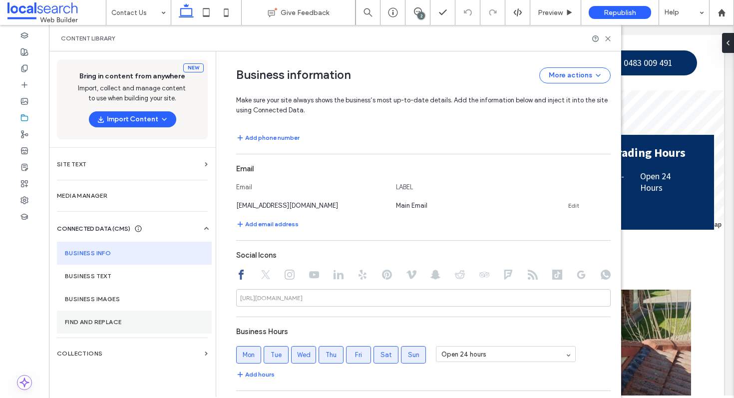
click at [128, 321] on label "Find and Replace" at bounding box center [134, 322] width 139 height 7
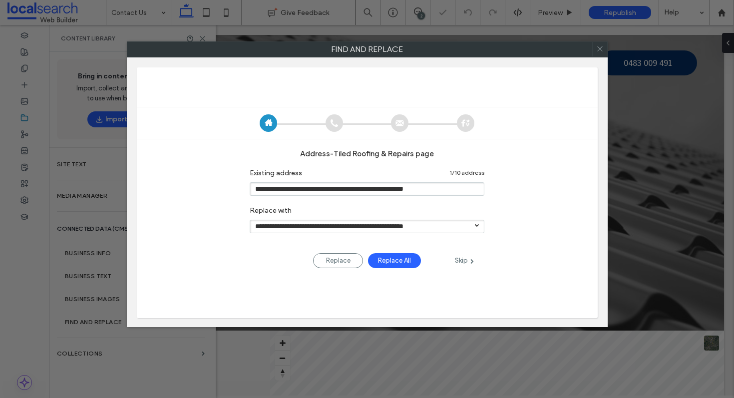
scroll to position [0, 0]
click at [600, 45] on icon at bounding box center [600, 48] width 14 height 14
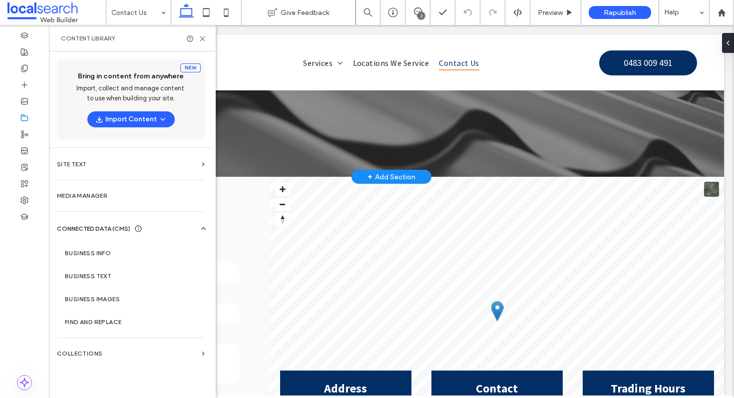
scroll to position [189, 0]
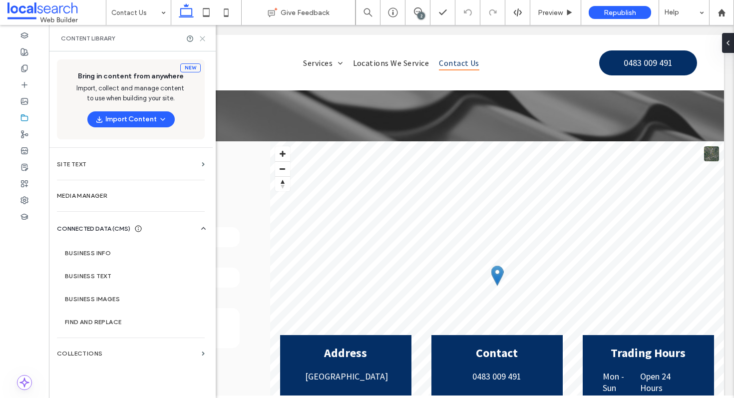
click at [202, 37] on icon at bounding box center [202, 38] width 7 height 7
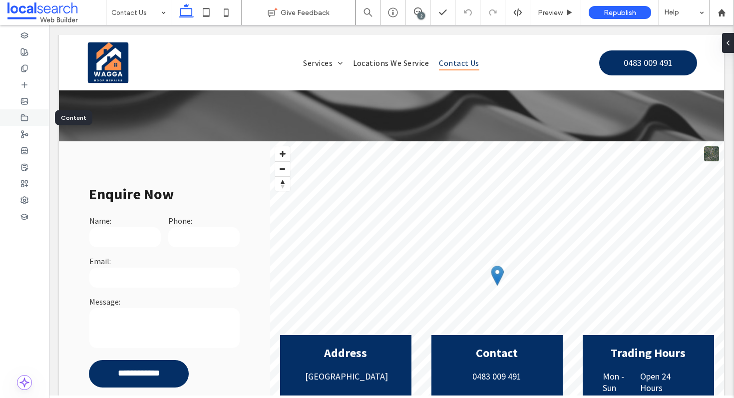
click at [19, 116] on div at bounding box center [24, 117] width 49 height 16
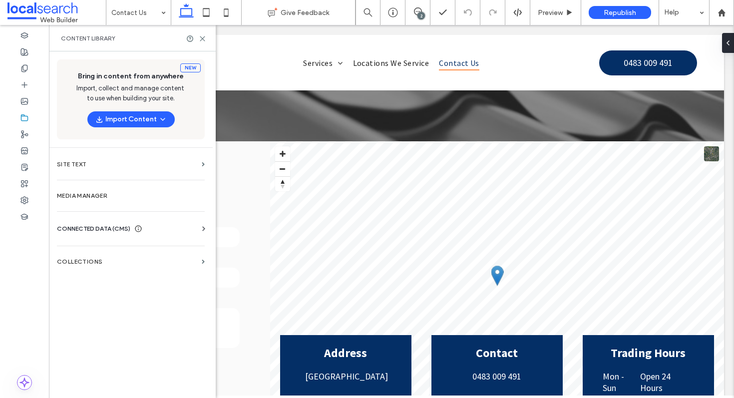
click at [119, 225] on span "CONNECTED DATA (CMS)" at bounding box center [93, 229] width 73 height 10
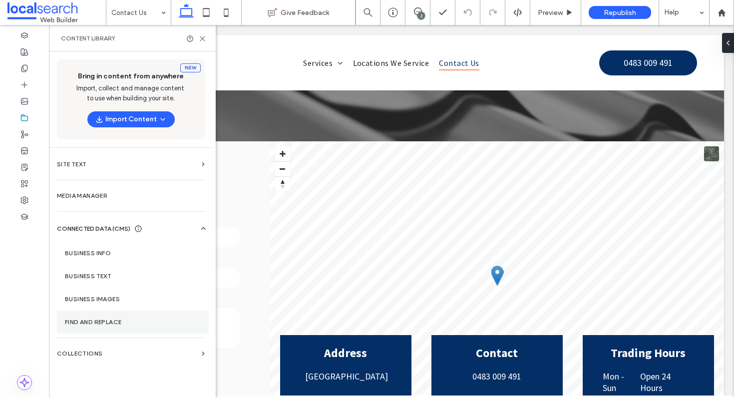
click at [101, 319] on label "Find and Replace" at bounding box center [133, 322] width 136 height 7
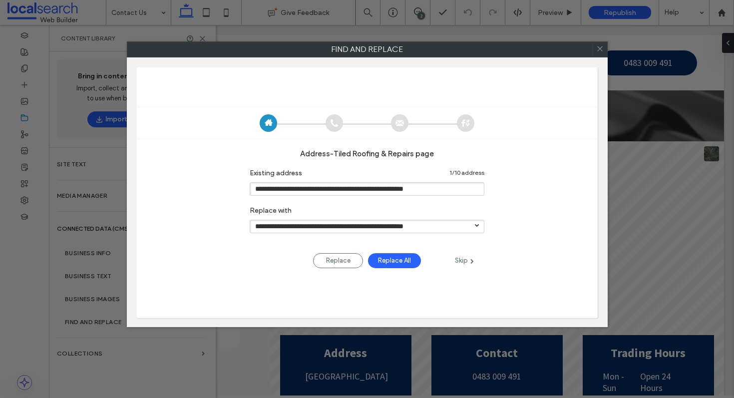
click at [446, 224] on input "**********" at bounding box center [367, 226] width 235 height 13
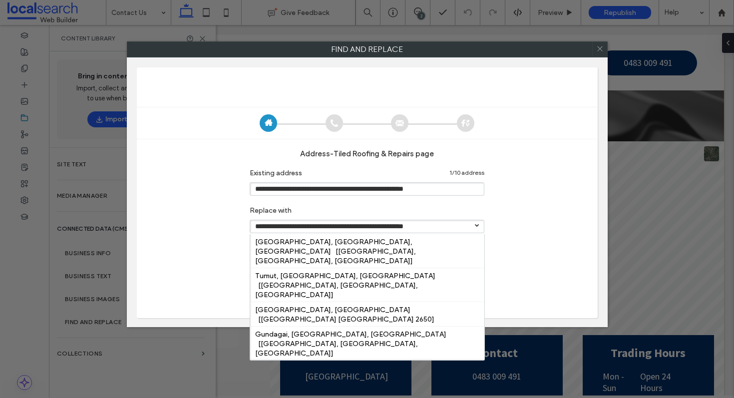
click at [534, 221] on div "**********" at bounding box center [367, 191] width 461 height 84
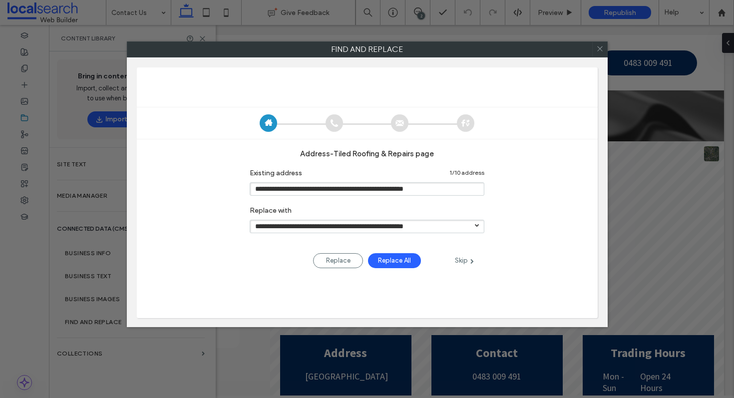
click at [460, 232] on input "**********" at bounding box center [367, 226] width 235 height 13
click at [517, 230] on div "**********" at bounding box center [367, 191] width 461 height 84
click at [598, 50] on use at bounding box center [600, 48] width 5 height 5
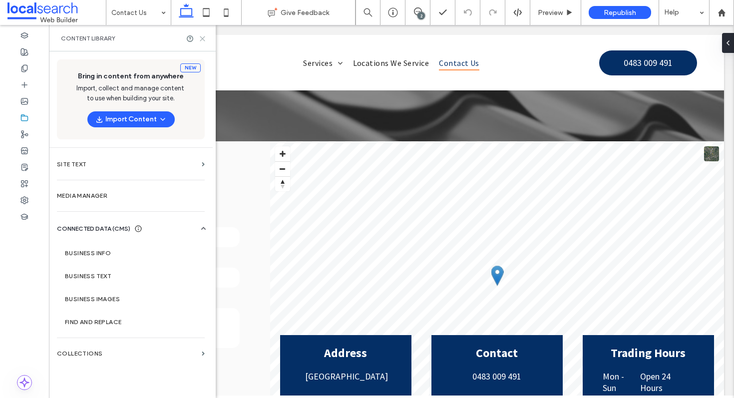
click at [204, 40] on use at bounding box center [202, 38] width 4 height 4
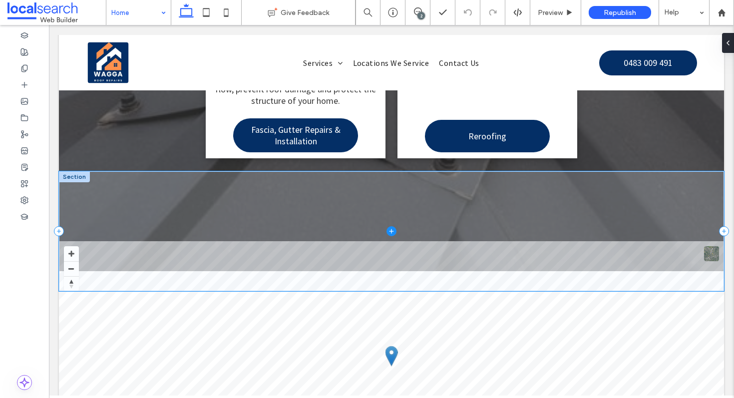
scroll to position [2001, 0]
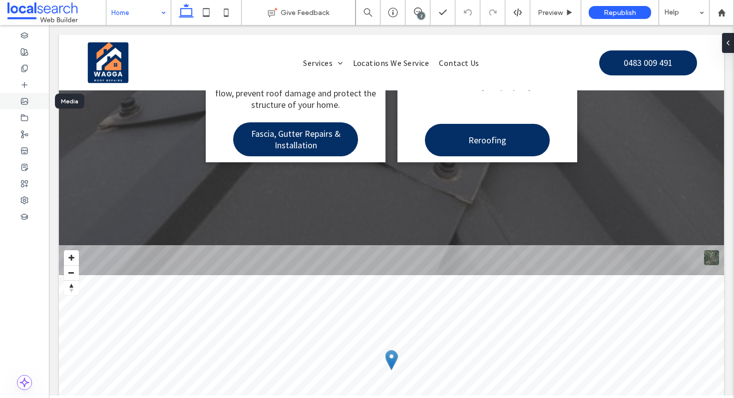
click at [28, 99] on div at bounding box center [24, 101] width 49 height 16
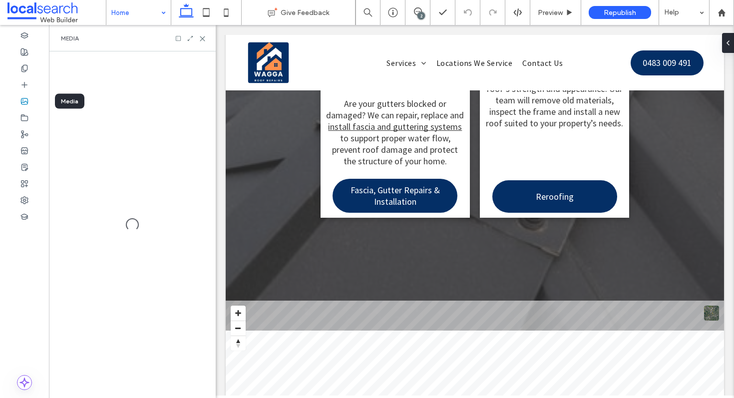
scroll to position [2084, 0]
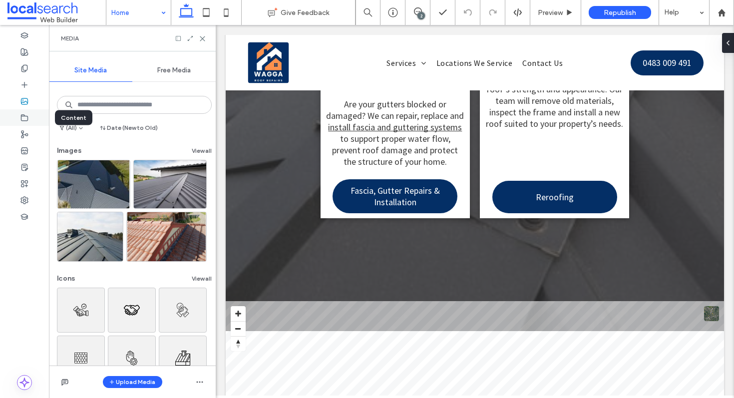
click at [20, 117] on icon at bounding box center [24, 118] width 8 height 8
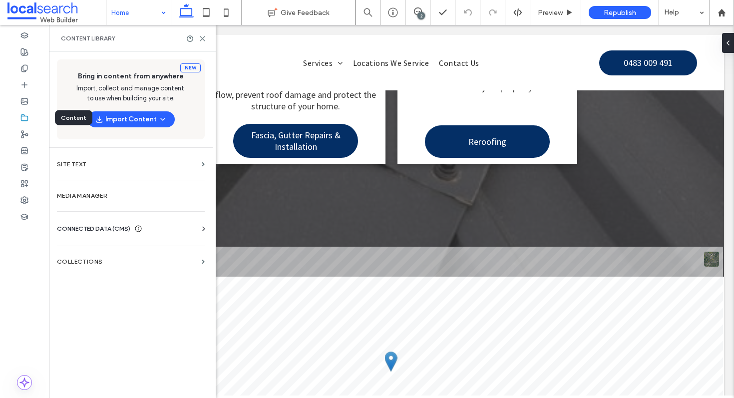
scroll to position [2001, 0]
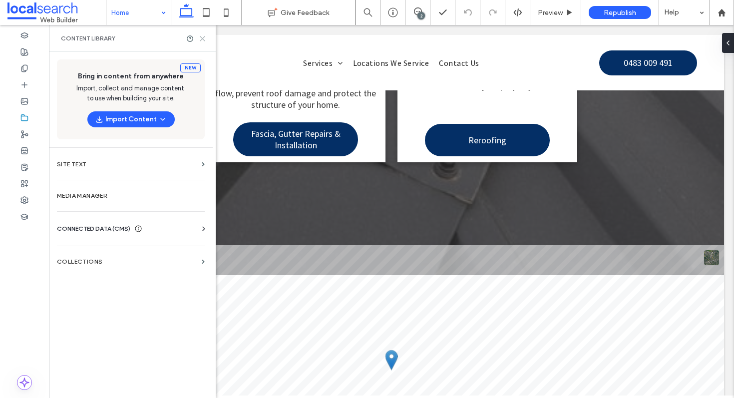
click at [201, 41] on icon at bounding box center [202, 38] width 7 height 7
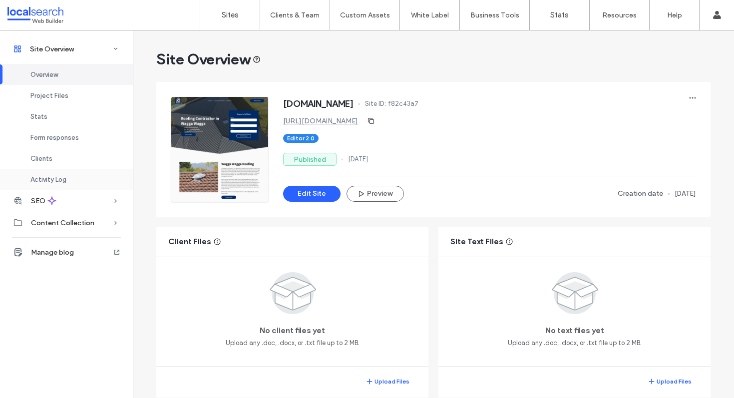
click at [69, 179] on div "Activity Log" at bounding box center [66, 179] width 133 height 21
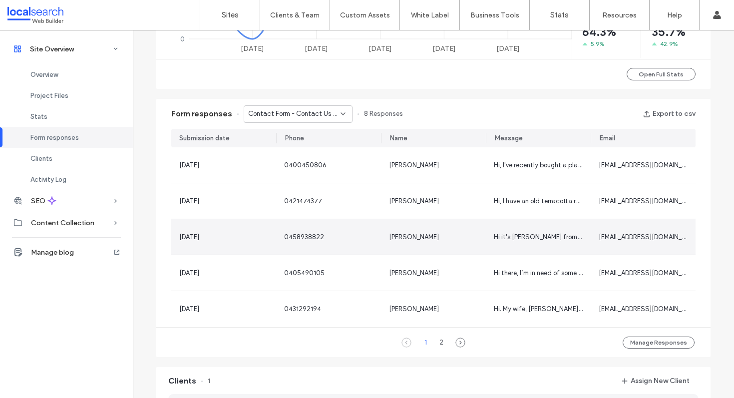
scroll to position [575, 0]
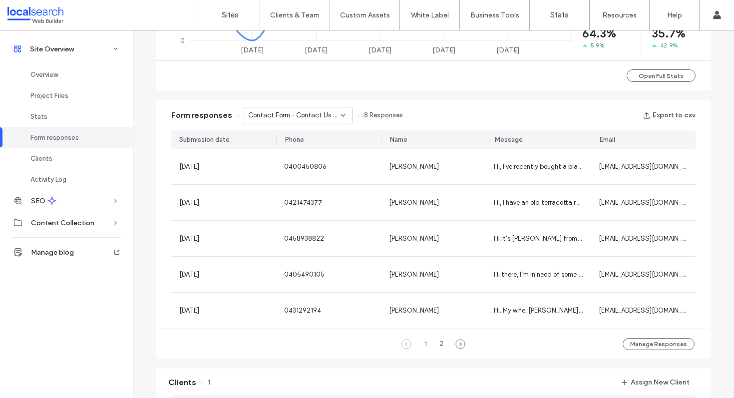
click at [339, 112] on icon at bounding box center [343, 115] width 8 height 8
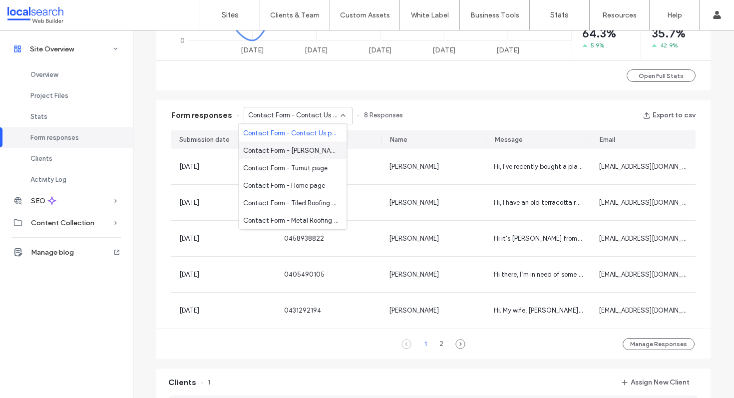
click at [304, 148] on span "Contact Form - Griffith page" at bounding box center [291, 150] width 96 height 10
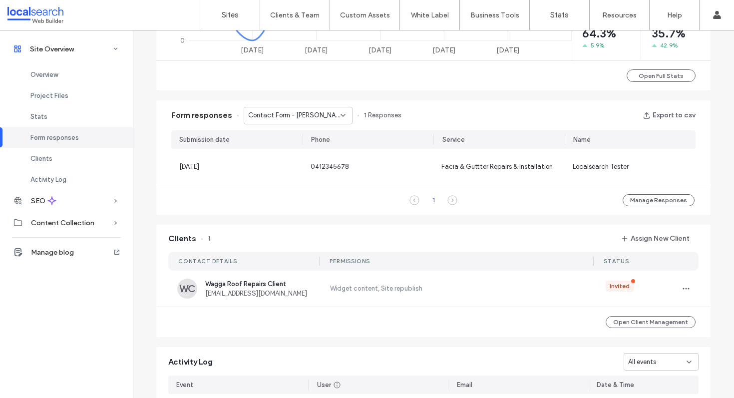
click at [315, 119] on span "Contact Form - Griffith page" at bounding box center [294, 115] width 92 height 10
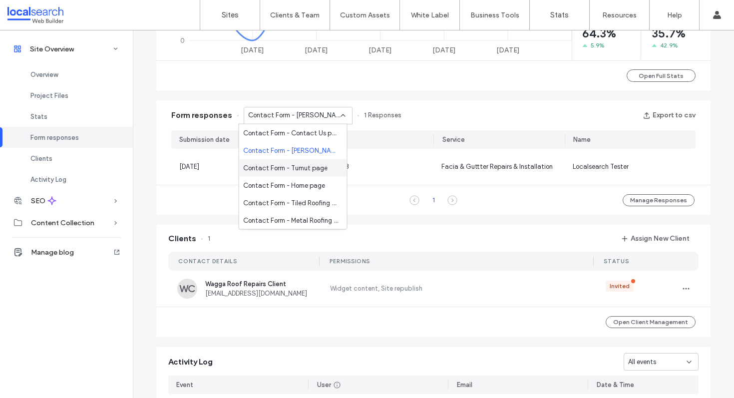
click at [306, 166] on span "Contact Form - Tumut page" at bounding box center [285, 168] width 84 height 10
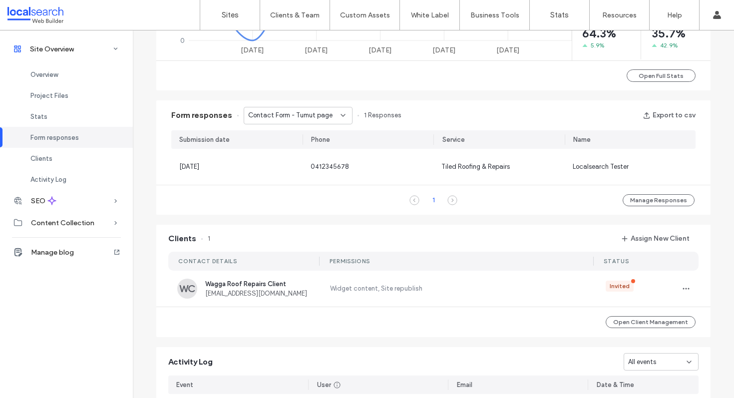
click at [317, 115] on span "Contact Form - Tumut page" at bounding box center [290, 115] width 84 height 10
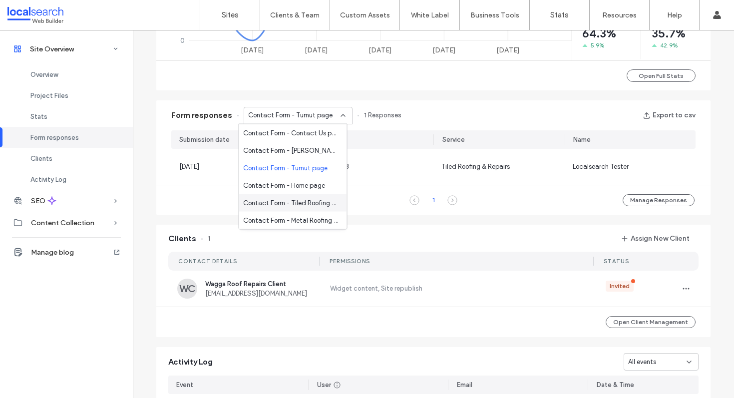
click at [302, 194] on div "Contact Form - Tiled Roofing & Repairs page" at bounding box center [293, 202] width 108 height 17
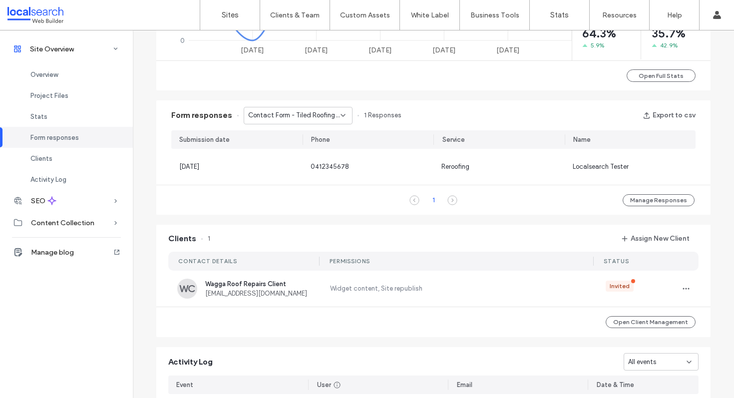
click at [308, 113] on span "Contact Form - Tiled Roofing & Repairs page" at bounding box center [294, 115] width 92 height 10
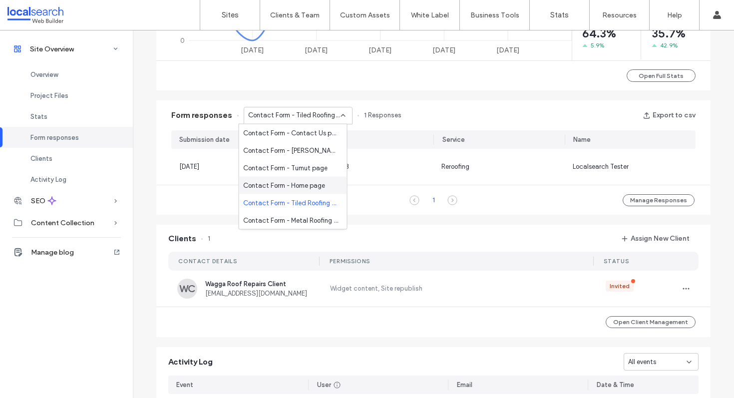
click at [300, 185] on span "Contact Form - Home page" at bounding box center [284, 185] width 82 height 10
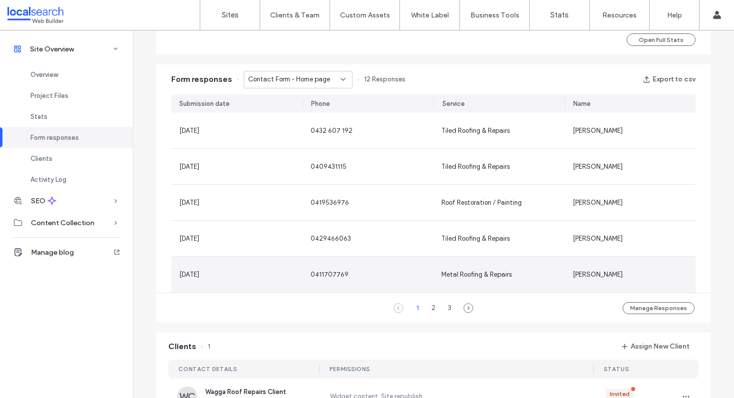
scroll to position [606, 0]
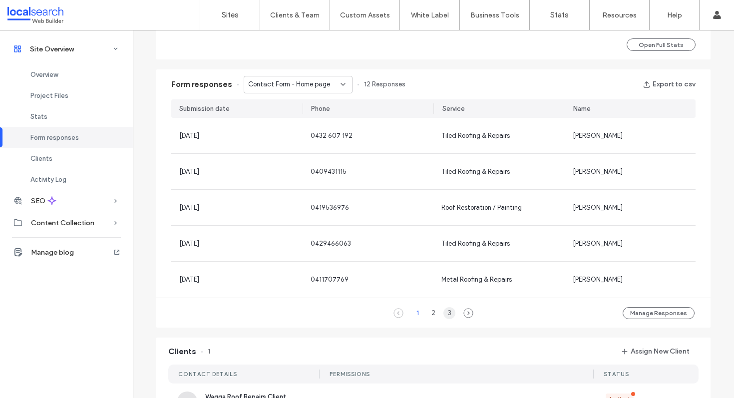
click at [447, 312] on div "3" at bounding box center [450, 313] width 12 height 12
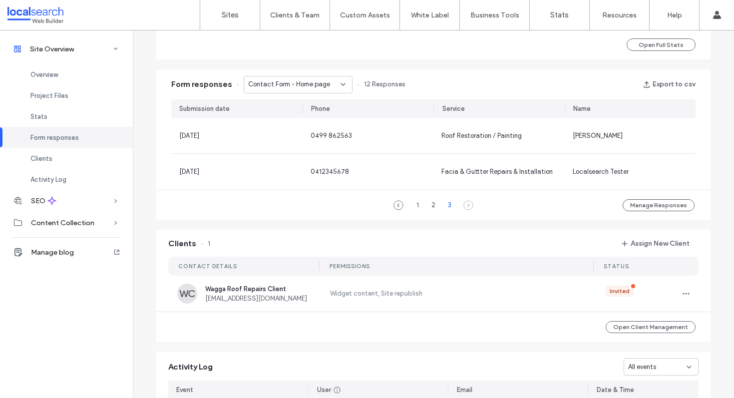
click at [313, 89] on span "Contact Form - Home page" at bounding box center [289, 84] width 82 height 10
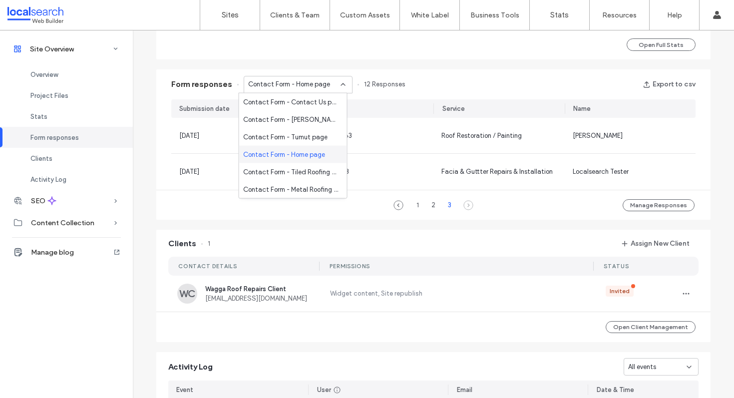
scroll to position [17, 0]
click at [300, 158] on span "Contact Form - Tiled Roofing & Repairs page" at bounding box center [291, 154] width 96 height 10
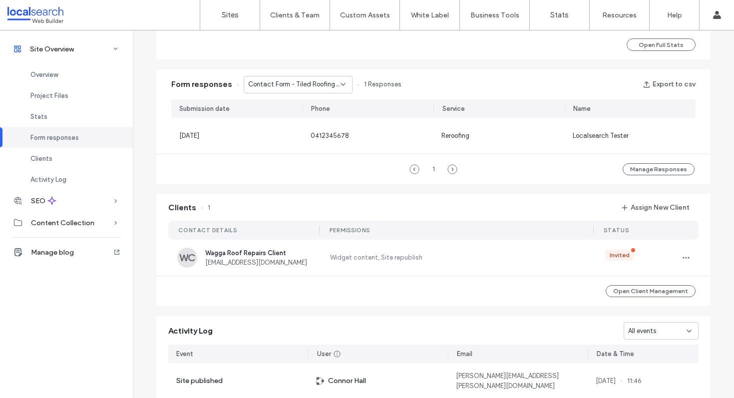
click at [320, 76] on div "Contact Form - Tiled Roofing & Repairs page" at bounding box center [298, 84] width 109 height 17
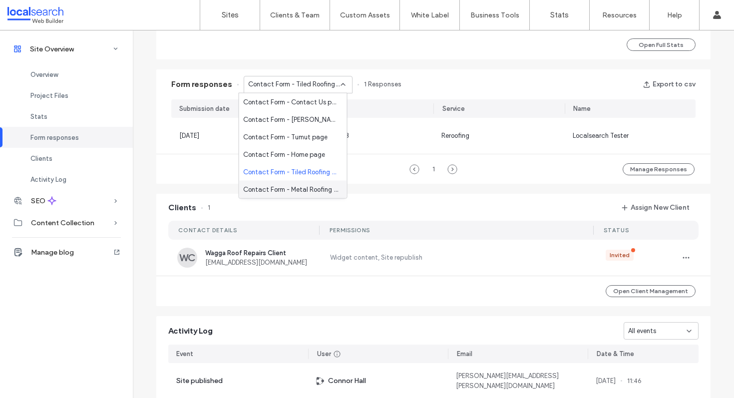
click at [308, 186] on span "Contact Form - Metal Roofing & Repairs page" at bounding box center [291, 189] width 96 height 10
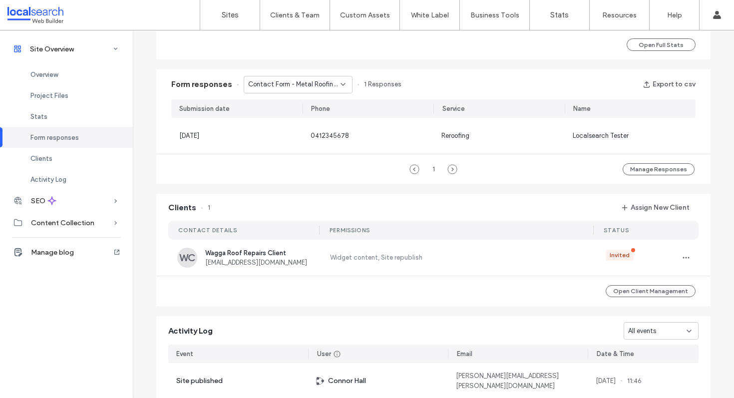
click at [312, 81] on span "Contact Form - Metal Roofing & Repairs page" at bounding box center [294, 84] width 92 height 10
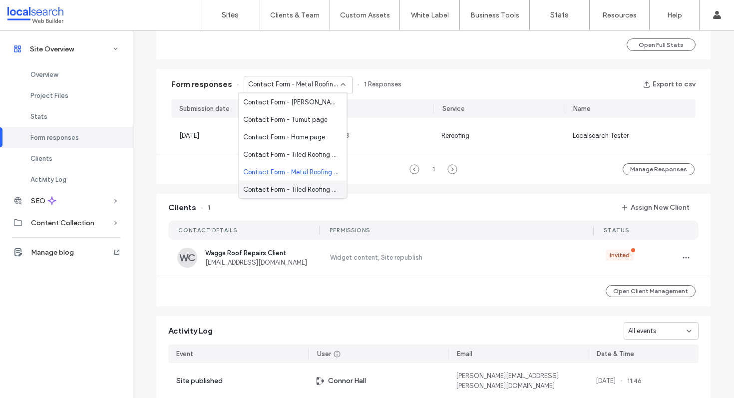
click at [302, 192] on span "Contact Form - Tiled Roofing & Repairs page" at bounding box center [291, 189] width 96 height 10
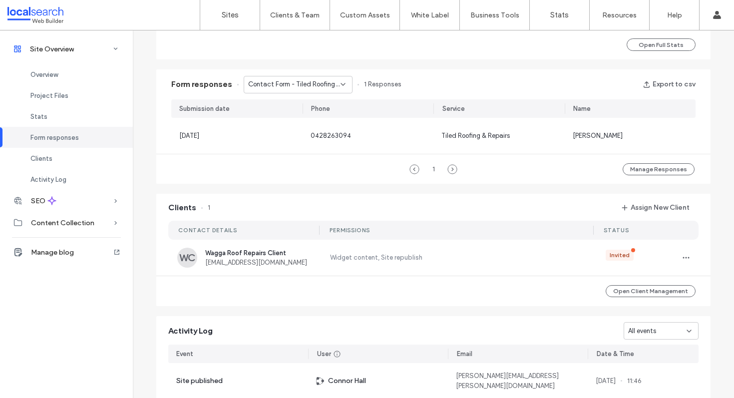
click at [304, 80] on span "Contact Form - Tiled Roofing & Repairs page" at bounding box center [294, 84] width 92 height 10
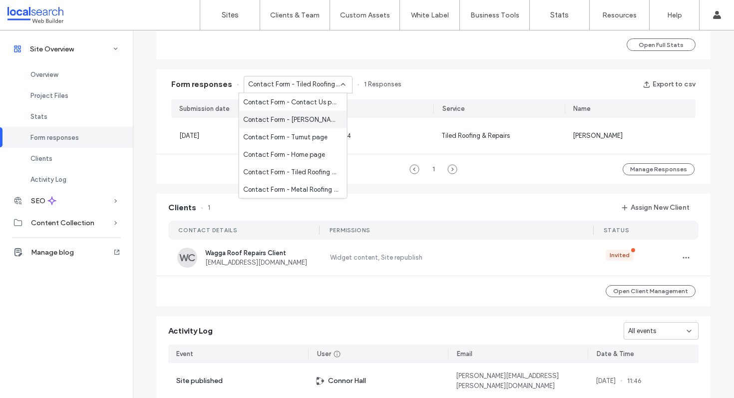
click at [295, 121] on span "Contact Form - Griffith page" at bounding box center [291, 119] width 96 height 10
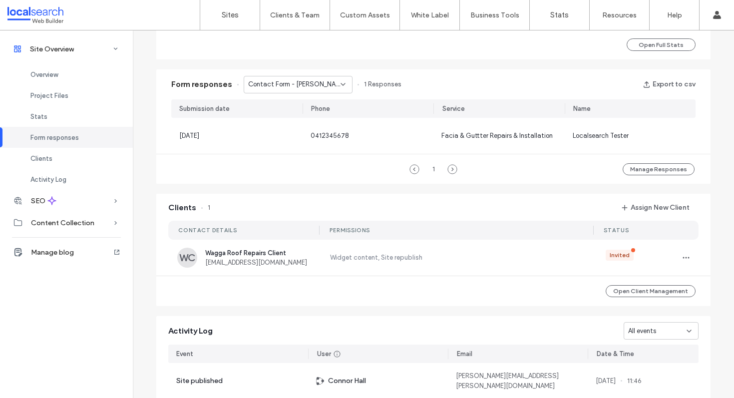
click at [299, 91] on div "Contact Form - Griffith page" at bounding box center [298, 84] width 109 height 17
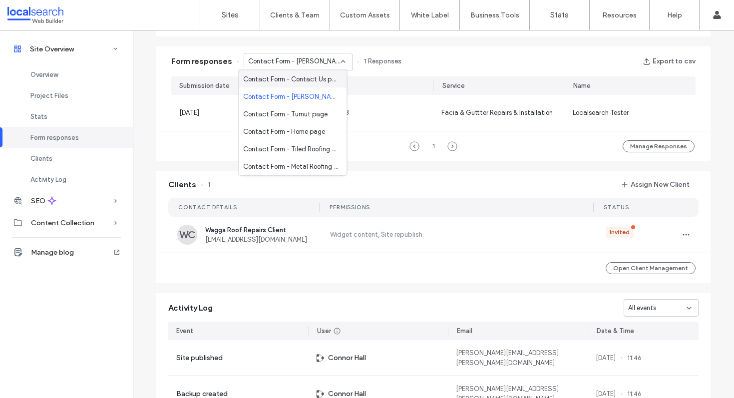
scroll to position [607, 0]
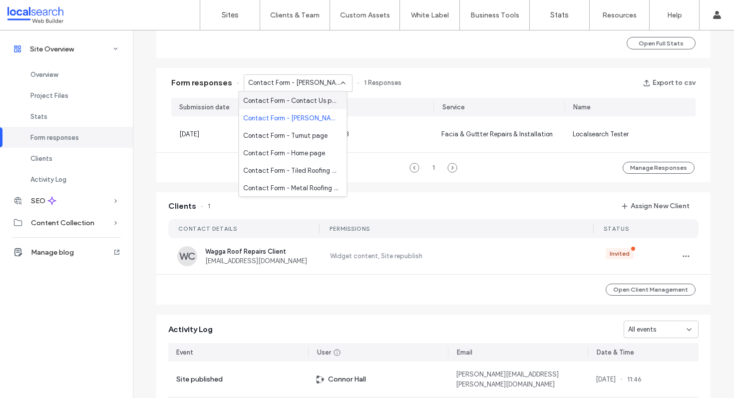
click at [298, 101] on span "Contact Form - Contact Us page" at bounding box center [291, 100] width 96 height 10
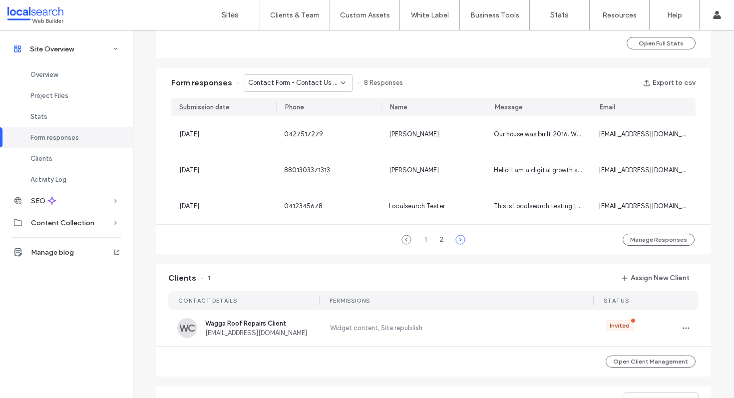
click at [457, 236] on icon at bounding box center [461, 240] width 10 height 10
click at [423, 240] on div "1" at bounding box center [426, 240] width 12 height 12
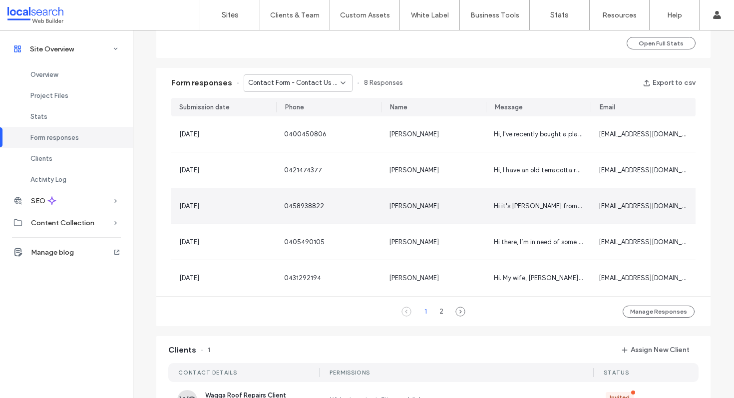
click at [334, 197] on div "0458938822" at bounding box center [328, 205] width 105 height 35
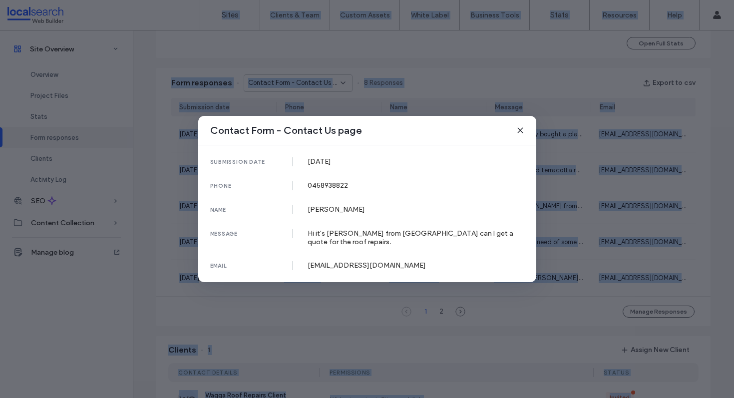
click at [334, 197] on div "submission date 16 Sep, 2025 phone 0458938822 name Rachel Parker message Hi it'…" at bounding box center [367, 213] width 338 height 137
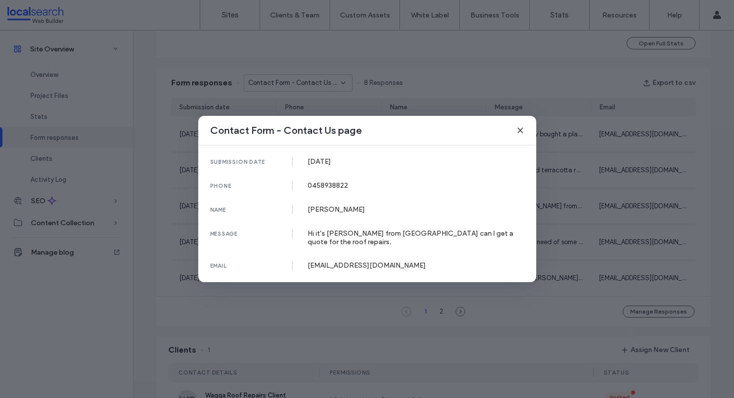
click at [523, 132] on icon at bounding box center [521, 130] width 8 height 8
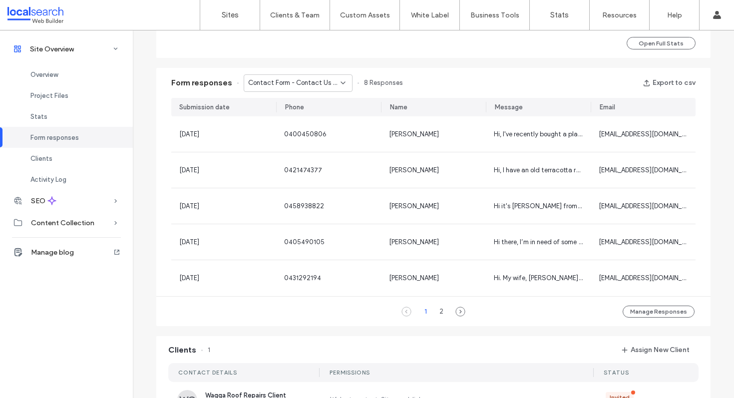
click at [341, 82] on use at bounding box center [343, 83] width 4 height 2
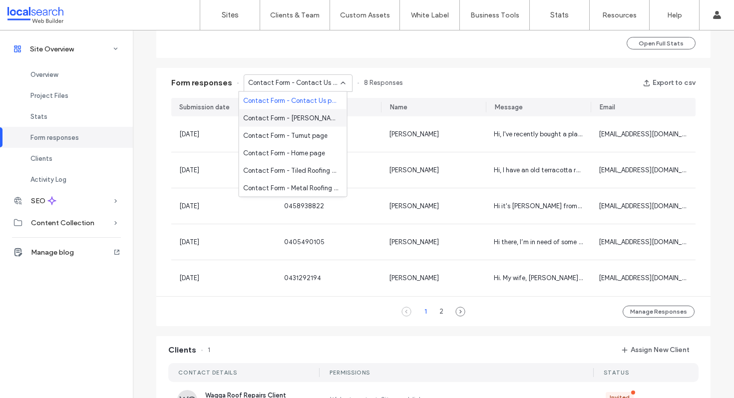
click at [308, 114] on span "Contact Form - Griffith page" at bounding box center [291, 118] width 96 height 10
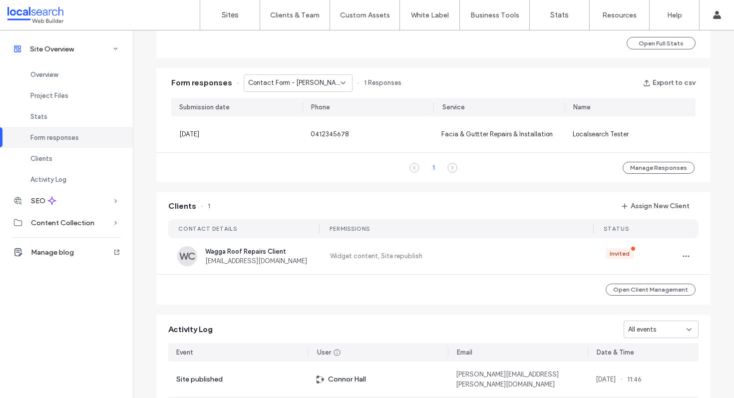
click at [317, 81] on span "Contact Form - Griffith page" at bounding box center [294, 83] width 92 height 10
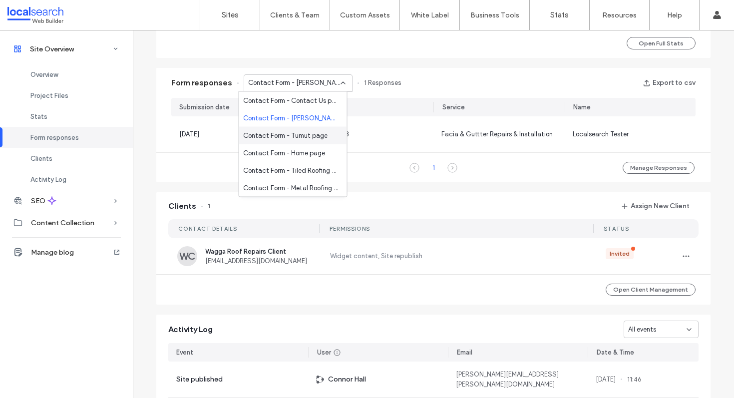
click at [308, 133] on span "Contact Form - Tumut page" at bounding box center [285, 135] width 84 height 10
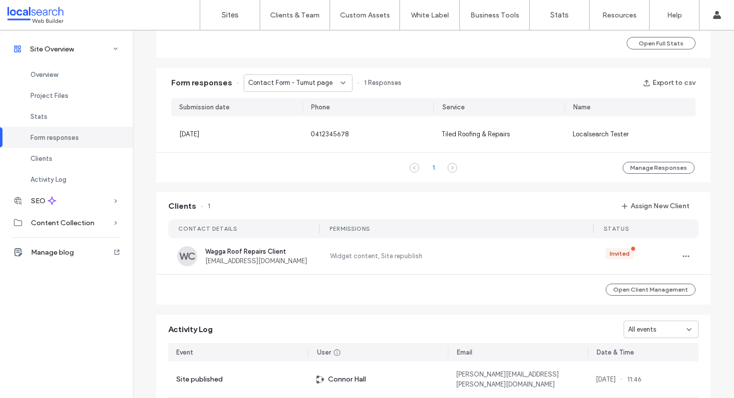
click at [313, 80] on span "Contact Form - Tumut page" at bounding box center [290, 83] width 84 height 10
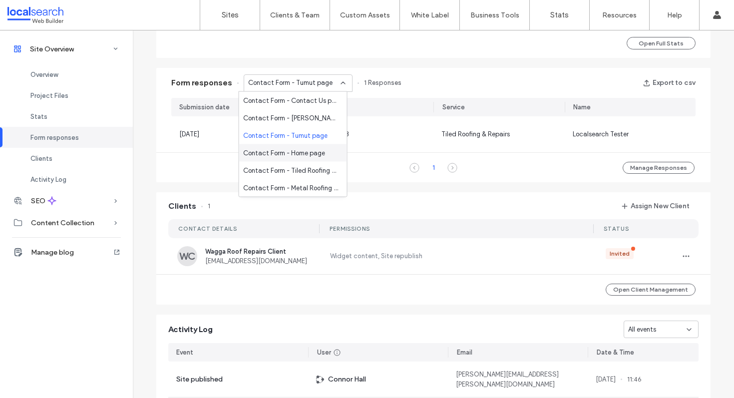
click at [306, 155] on span "Contact Form - Home page" at bounding box center [284, 153] width 82 height 10
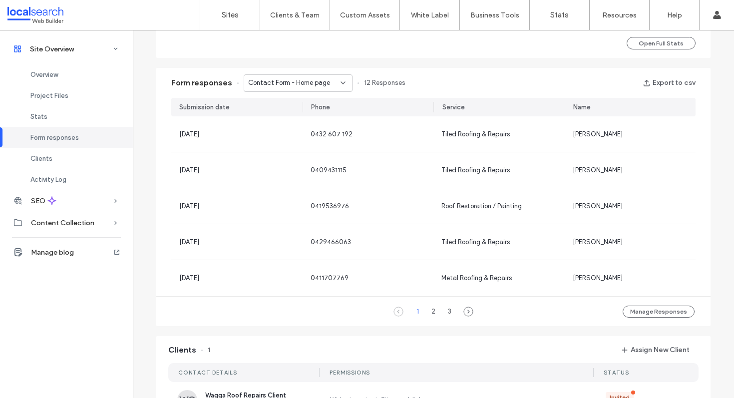
click at [321, 81] on span "Contact Form - Home page" at bounding box center [289, 83] width 82 height 10
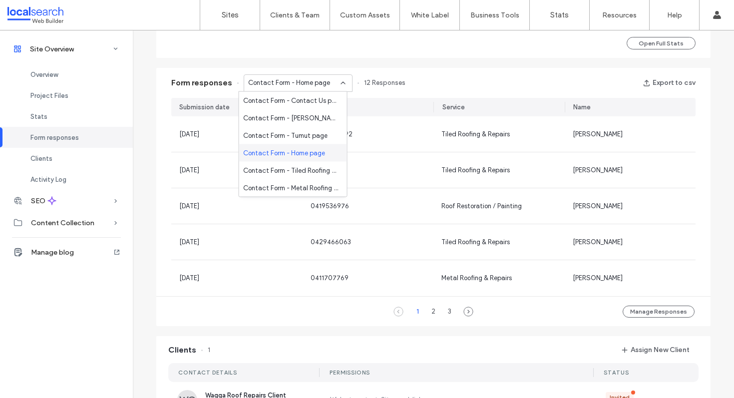
scroll to position [17, 0]
click at [314, 152] on span "Contact Form - Tiled Roofing & Repairs page" at bounding box center [291, 153] width 96 height 10
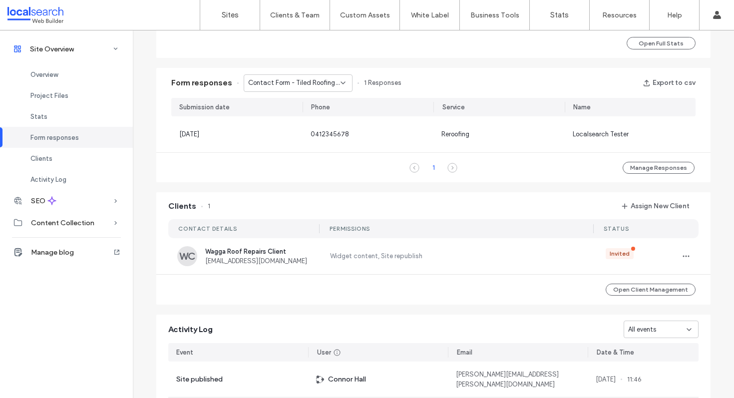
click at [317, 82] on span "Contact Form - Tiled Roofing & Repairs page" at bounding box center [294, 83] width 92 height 10
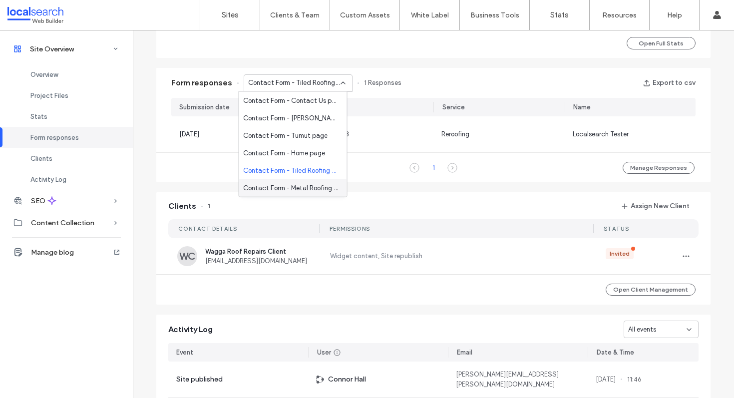
click at [301, 187] on span "Contact Form - Metal Roofing & Repairs page" at bounding box center [291, 188] width 96 height 10
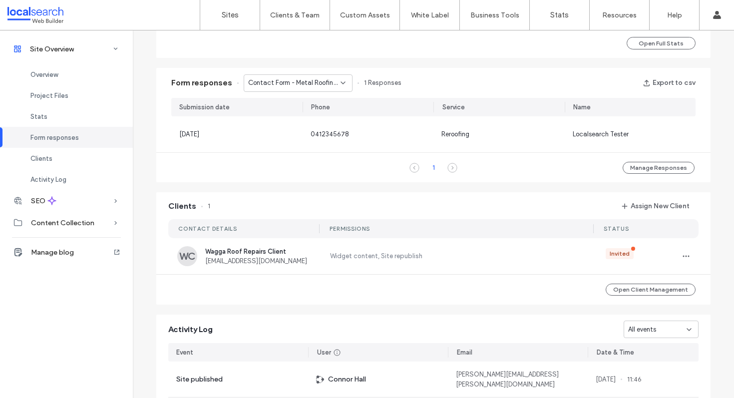
click at [294, 73] on div "Form responses Contact Form - Metal Roofing & Repairs page 1 Responses Export t…" at bounding box center [433, 83] width 555 height 30
click at [293, 79] on span "Contact Form - Metal Roofing & Repairs page" at bounding box center [294, 83] width 92 height 10
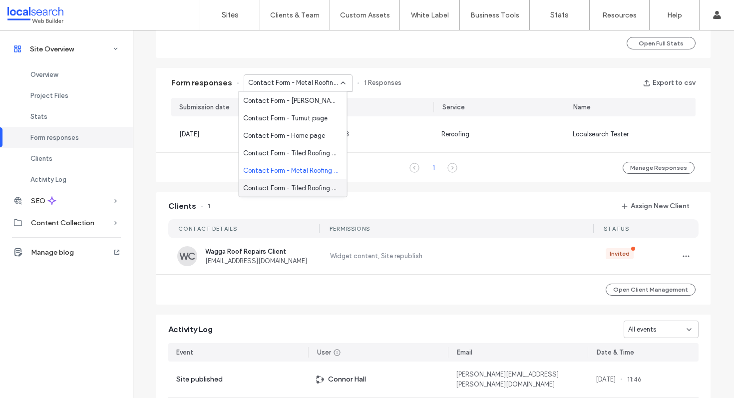
click at [301, 181] on div "Contact Form - Tiled Roofing & Repairs page" at bounding box center [293, 187] width 108 height 17
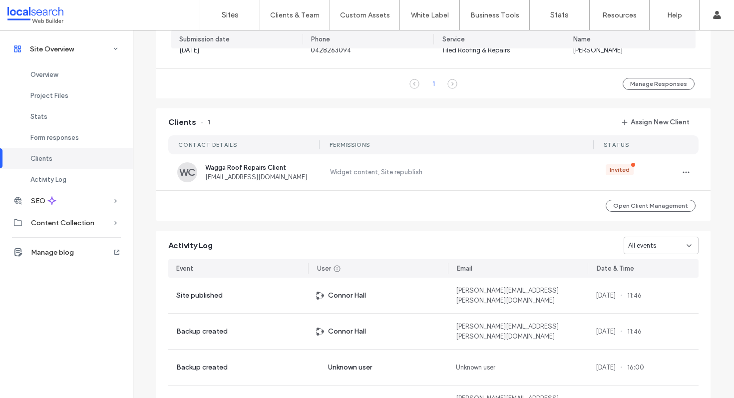
scroll to position [692, 0]
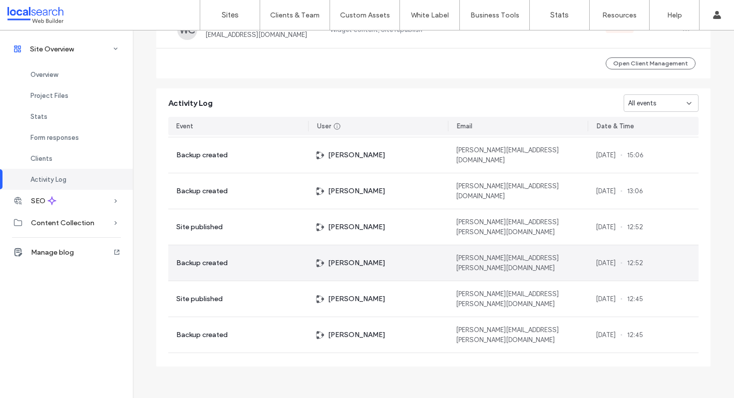
scroll to position [1219, 0]
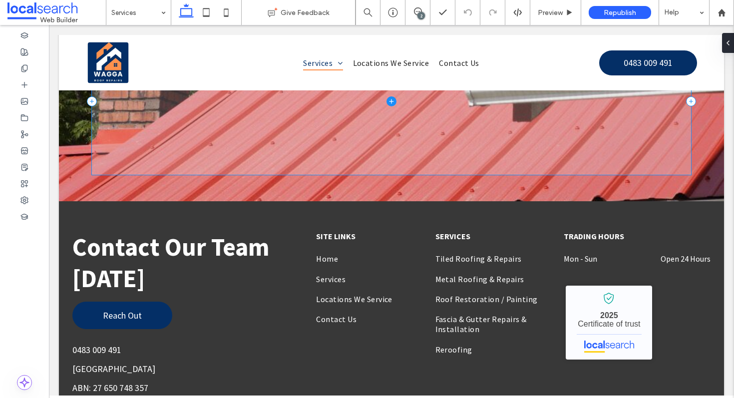
scroll to position [1412, 0]
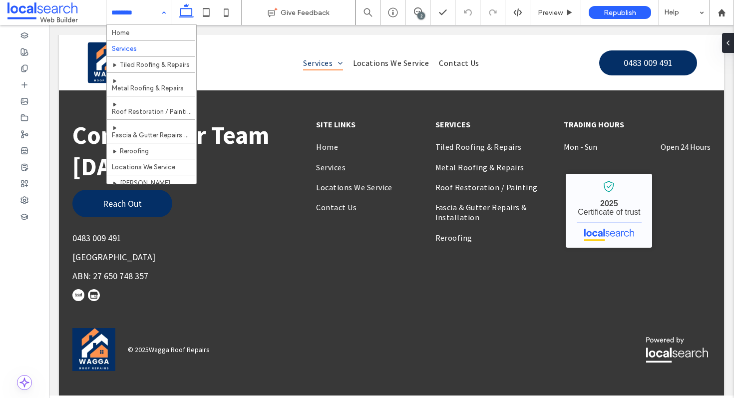
click at [146, 17] on input at bounding box center [135, 12] width 49 height 25
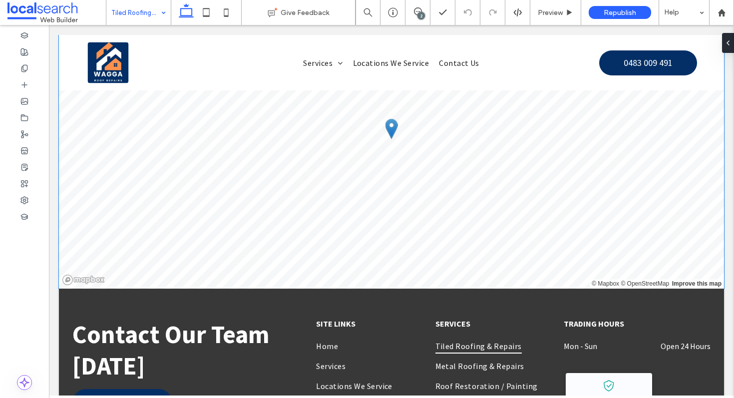
scroll to position [2237, 0]
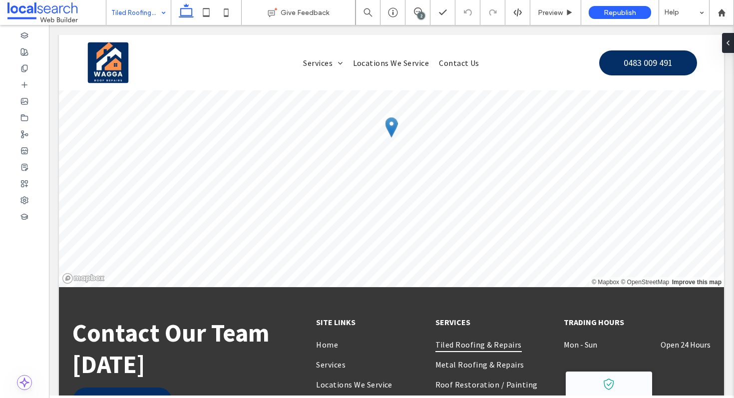
click at [157, 12] on div "Tiled Roofing & Repairs" at bounding box center [138, 12] width 64 height 25
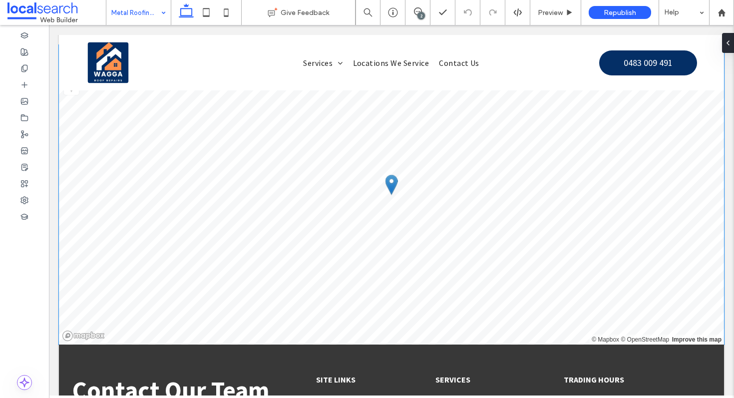
scroll to position [1793, 0]
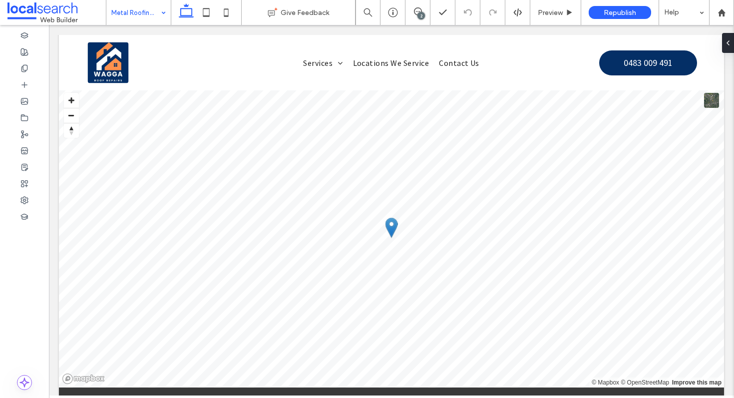
click at [154, 9] on input at bounding box center [135, 12] width 49 height 25
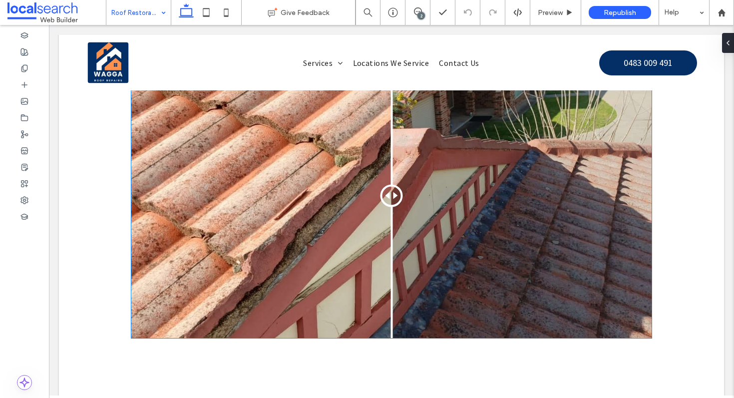
scroll to position [1627, 0]
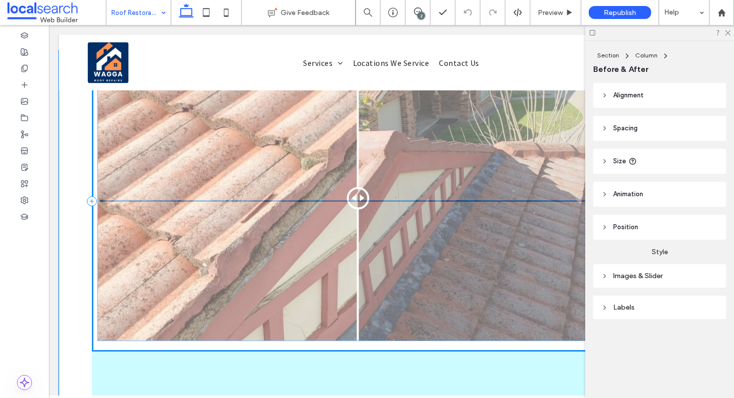
drag, startPoint x: 396, startPoint y: 209, endPoint x: 363, endPoint y: 211, distance: 33.0
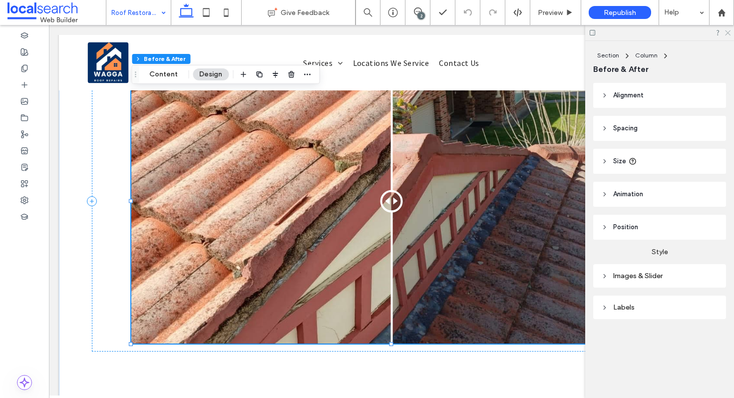
click at [727, 33] on icon at bounding box center [727, 32] width 6 height 6
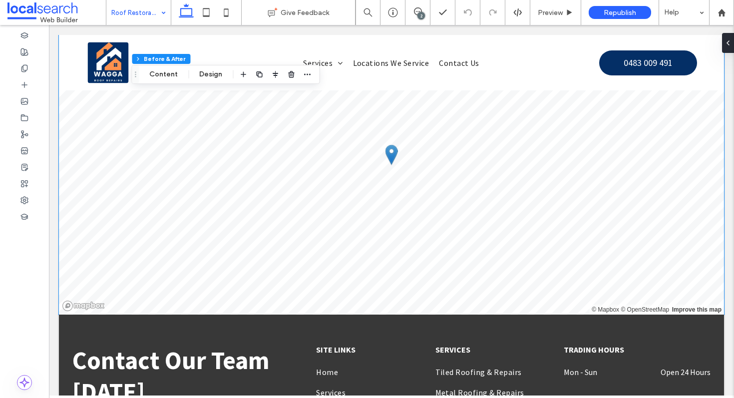
scroll to position [2585, 0]
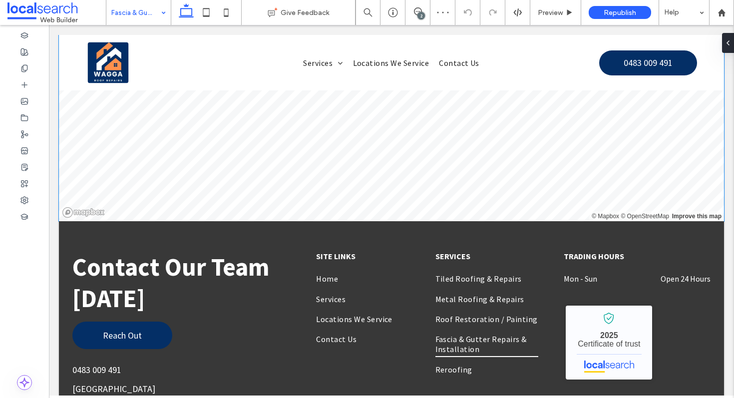
scroll to position [1874, 0]
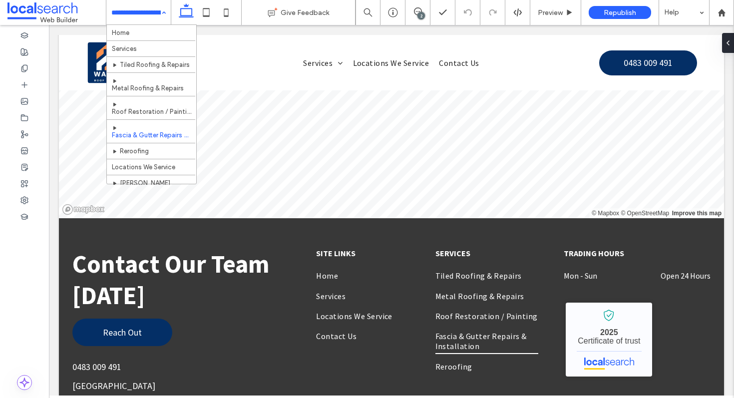
click at [147, 16] on input at bounding box center [135, 12] width 49 height 25
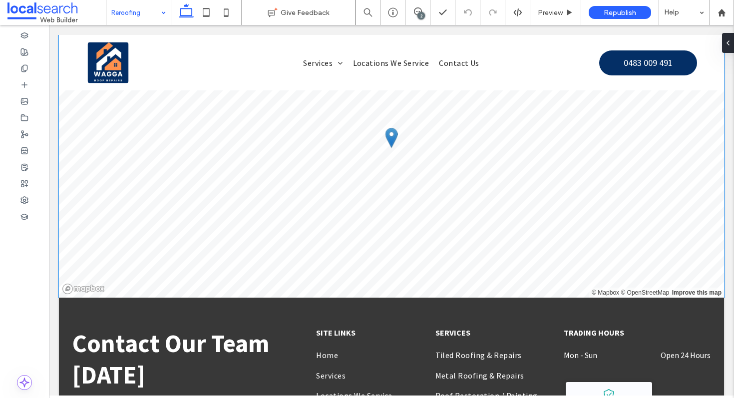
scroll to position [1763, 0]
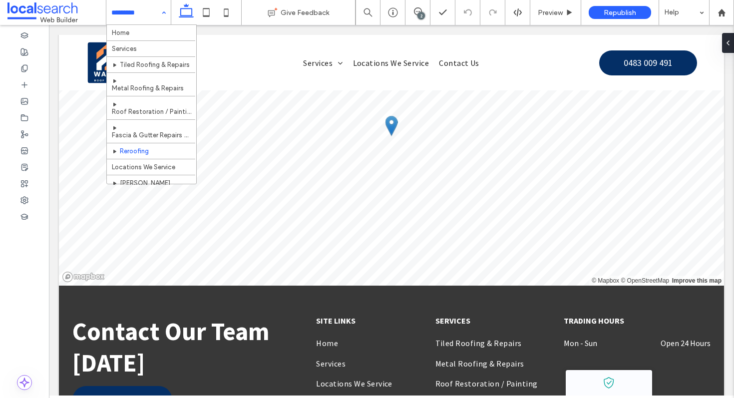
click at [142, 21] on input at bounding box center [135, 12] width 49 height 25
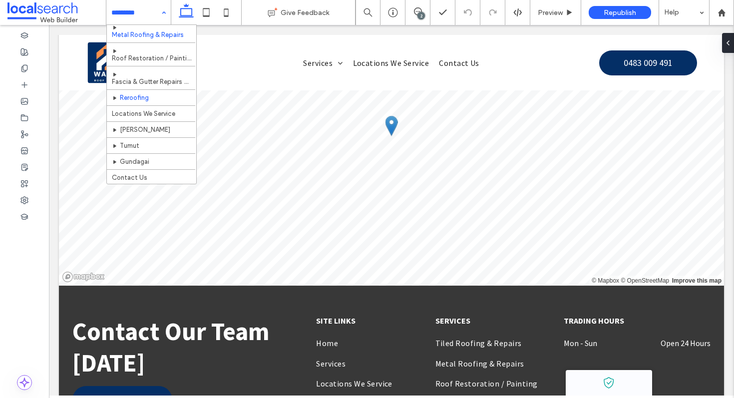
scroll to position [69, 0]
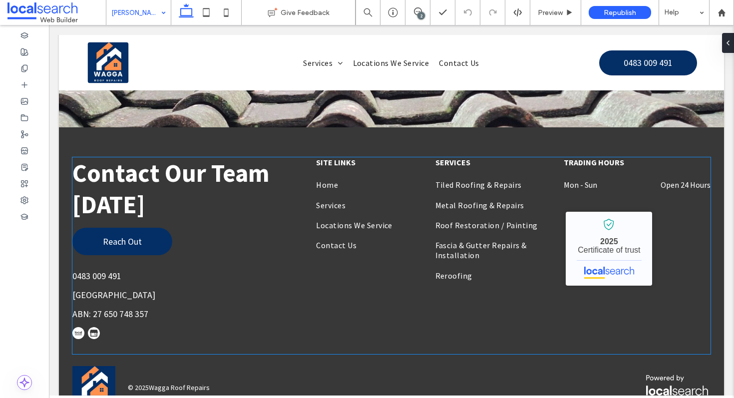
scroll to position [3093, 0]
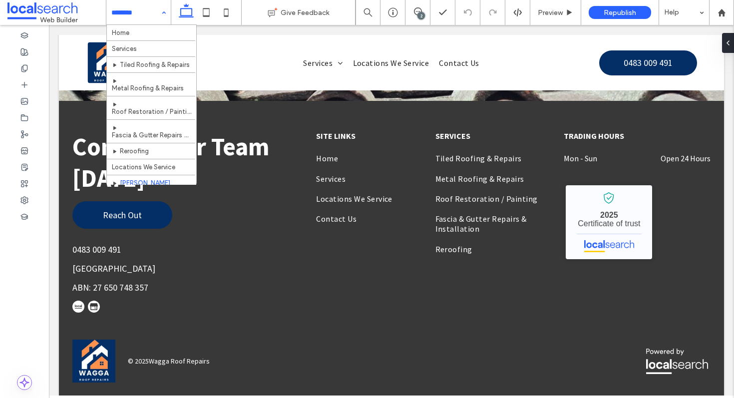
click at [158, 10] on div "Home Services Tiled Roofing & Repairs Metal Roofing & Repairs Roof Restoration …" at bounding box center [138, 12] width 64 height 25
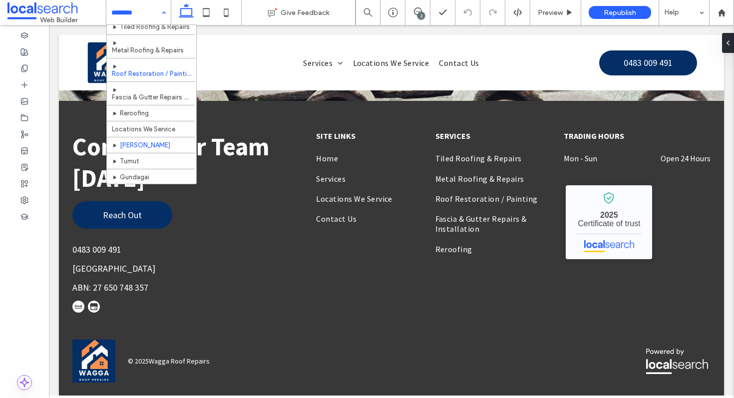
scroll to position [69, 0]
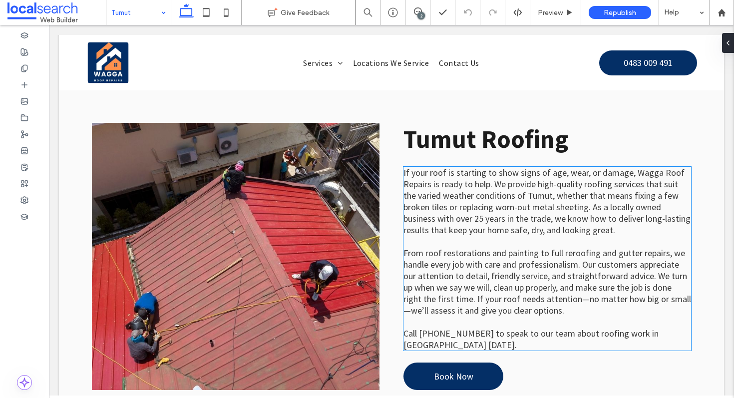
scroll to position [406, 0]
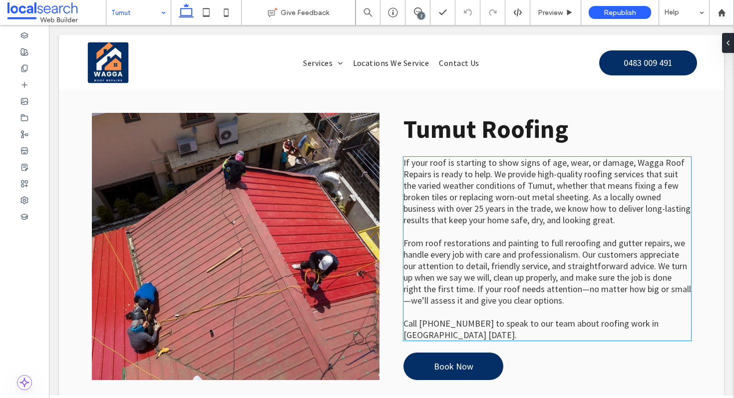
click at [487, 279] on span "From roof restorations and painting to full reroofing and gutter repairs, we ha…" at bounding box center [548, 271] width 288 height 69
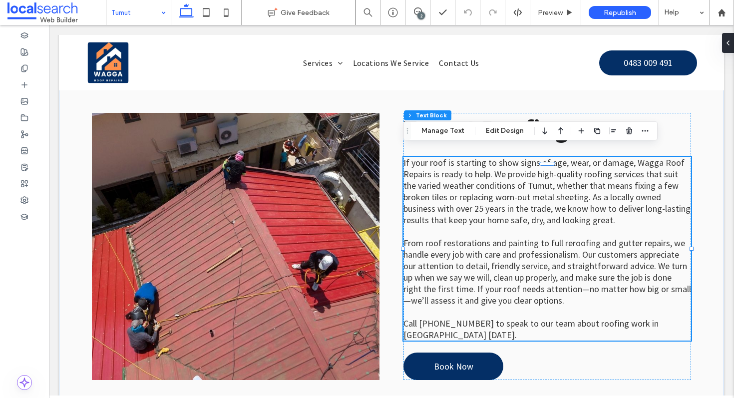
click at [134, 21] on input at bounding box center [135, 12] width 49 height 25
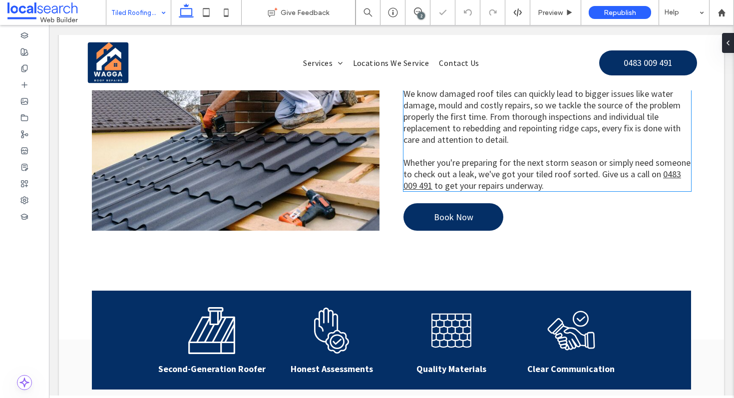
scroll to position [527, 0]
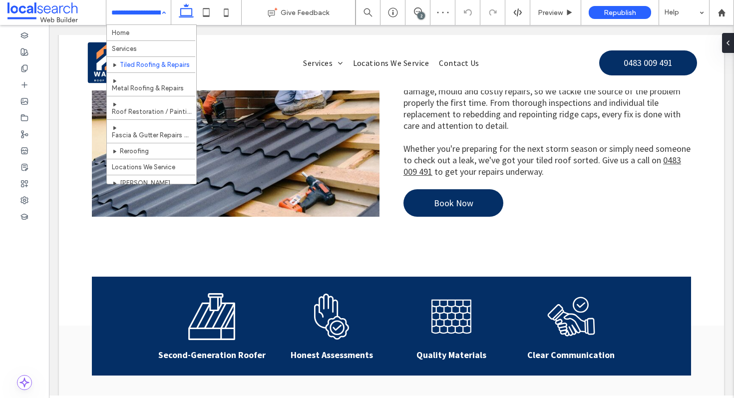
click at [155, 16] on input at bounding box center [135, 12] width 49 height 25
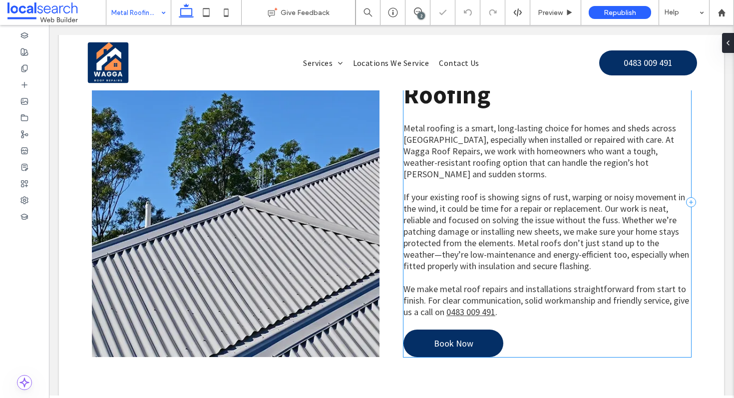
scroll to position [427, 0]
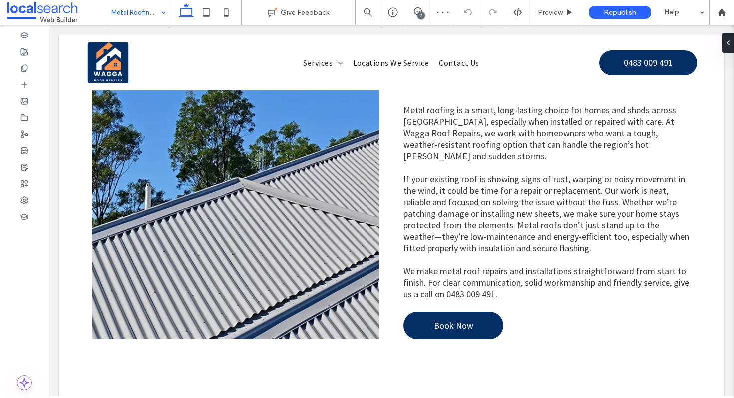
click at [153, 19] on input at bounding box center [135, 12] width 49 height 25
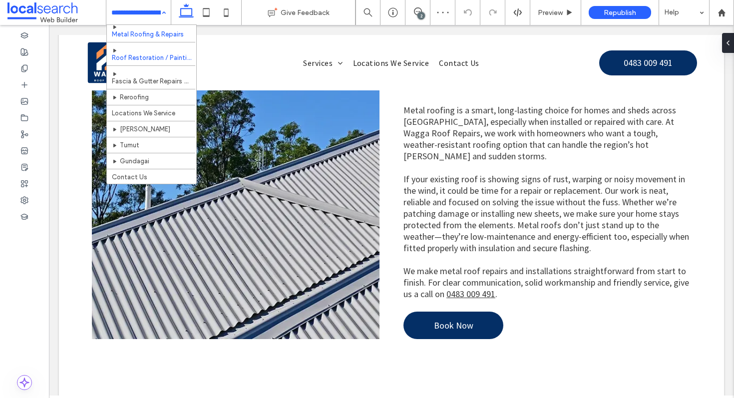
scroll to position [69, 0]
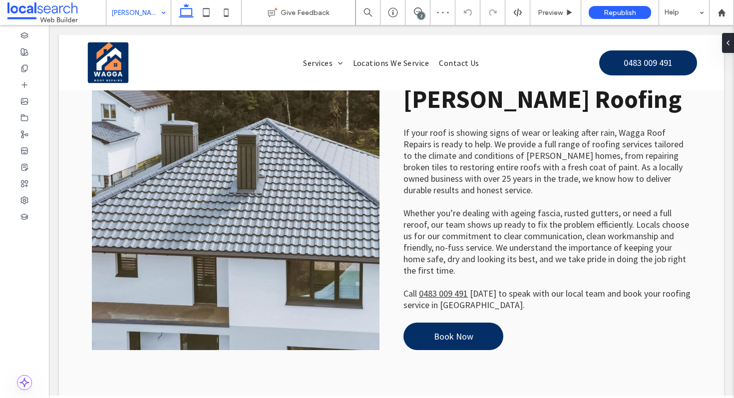
click at [158, 10] on div "[PERSON_NAME]" at bounding box center [138, 12] width 64 height 25
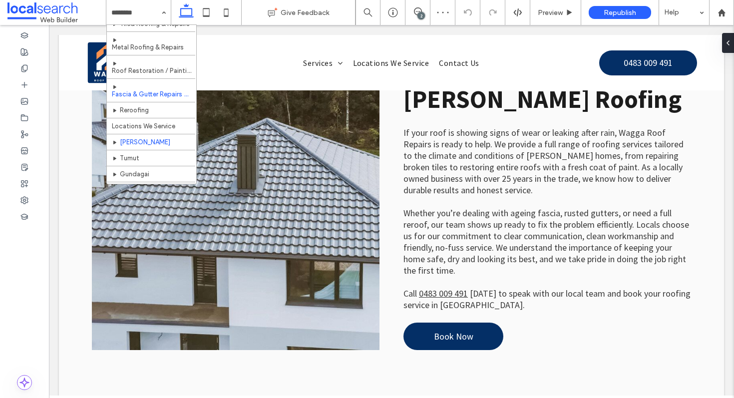
scroll to position [69, 0]
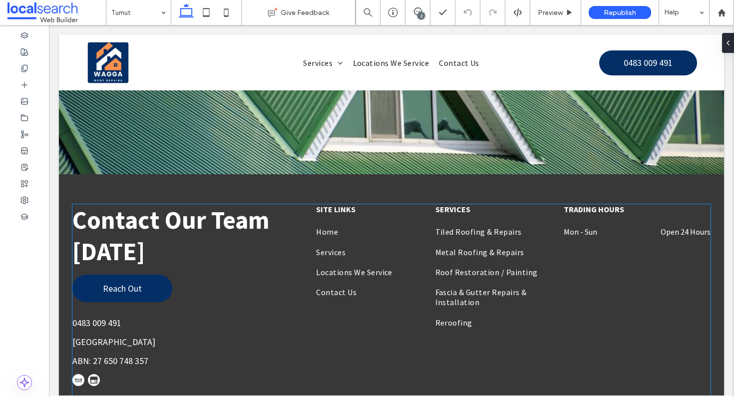
scroll to position [3093, 0]
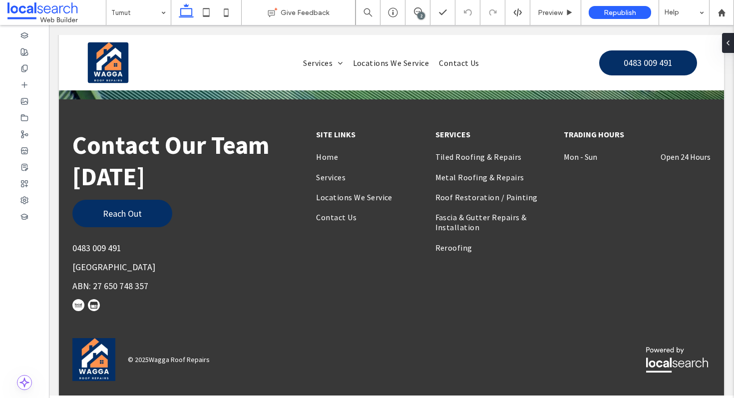
click at [156, 22] on div "Tumut" at bounding box center [138, 12] width 64 height 25
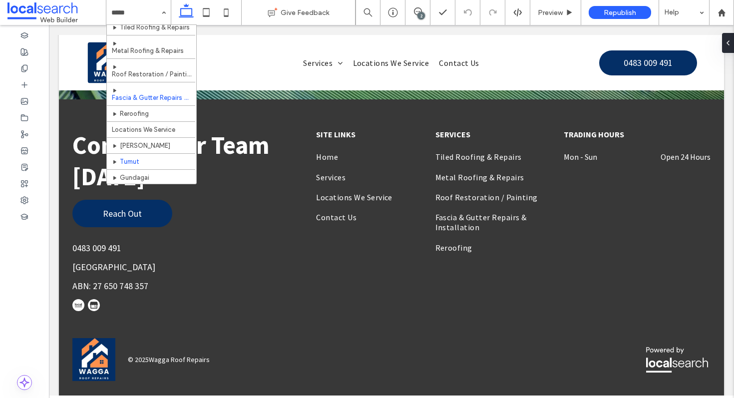
scroll to position [69, 0]
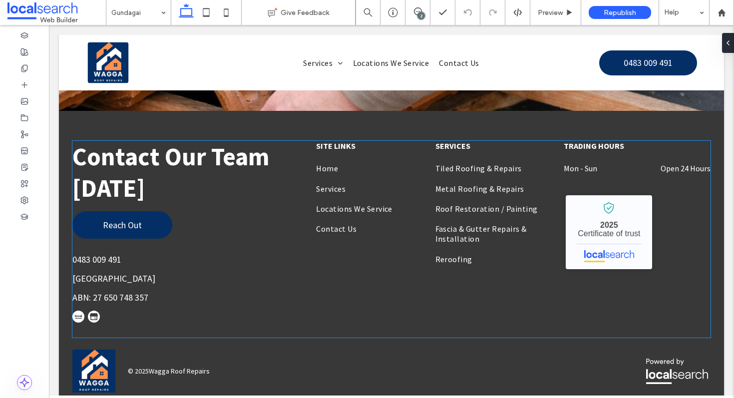
scroll to position [3072, 0]
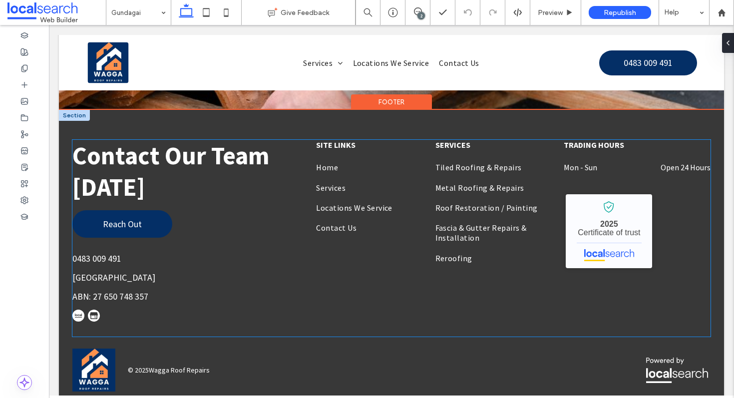
click at [153, 272] on link "[GEOGRAPHIC_DATA]" at bounding box center [113, 277] width 83 height 11
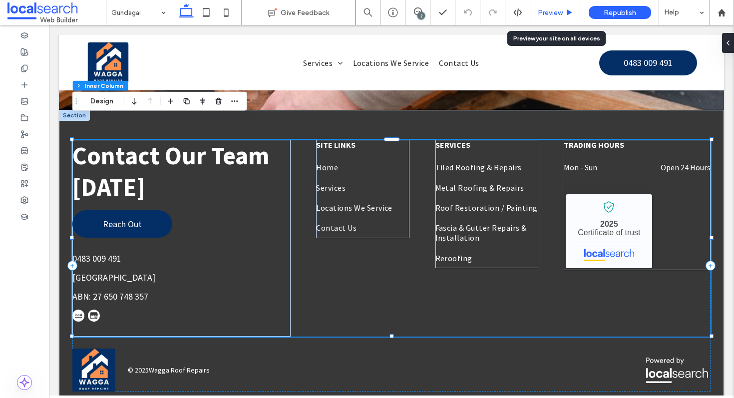
click at [548, 7] on div "Preview" at bounding box center [556, 12] width 51 height 25
click at [546, 11] on span "Preview" at bounding box center [550, 12] width 25 height 8
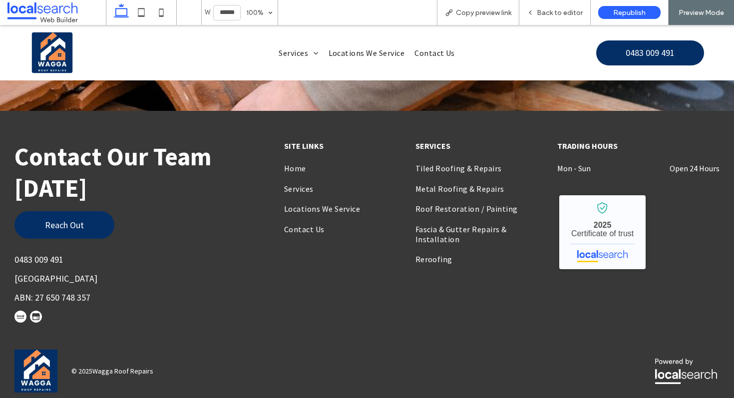
scroll to position [3072, 0]
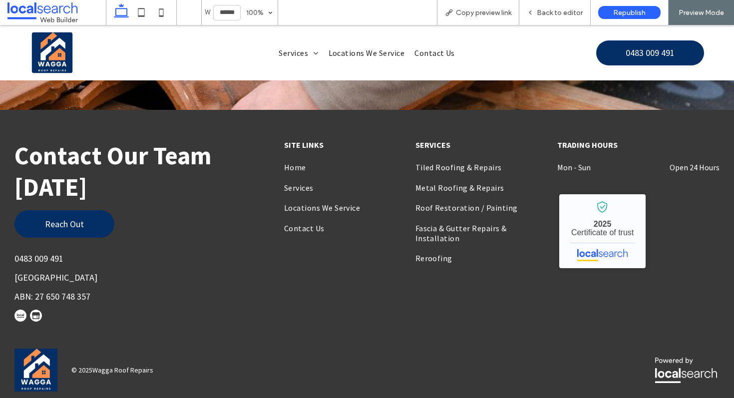
click at [89, 272] on link "[GEOGRAPHIC_DATA]" at bounding box center [55, 277] width 83 height 11
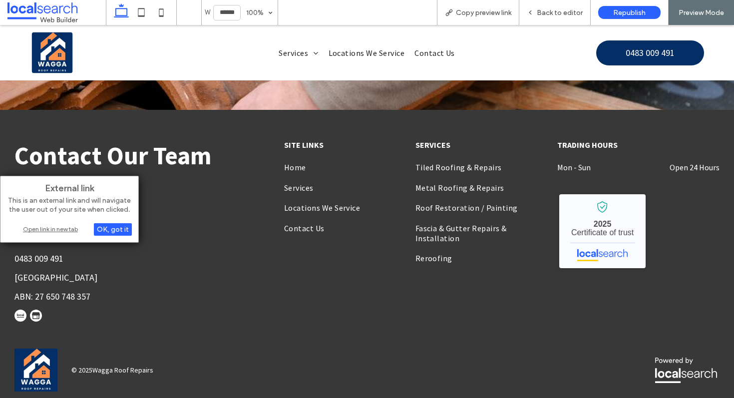
click at [64, 227] on div "Open link in new tab" at bounding box center [69, 229] width 125 height 10
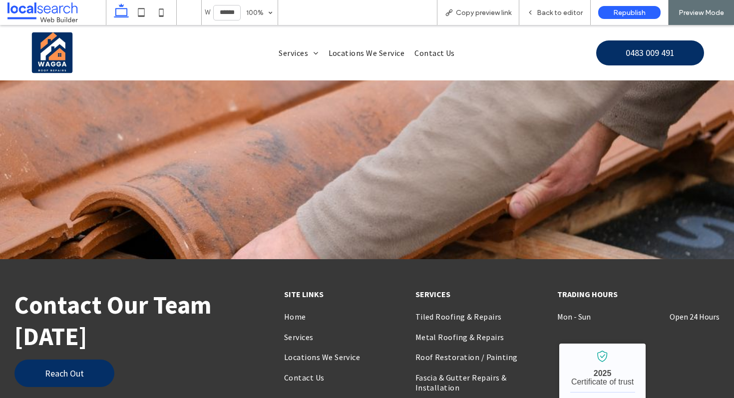
scroll to position [2902, 0]
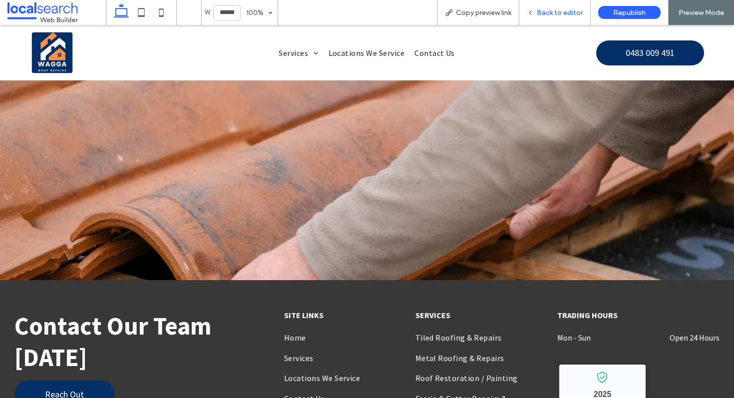
click at [553, 11] on span "Back to editor" at bounding box center [560, 12] width 46 height 8
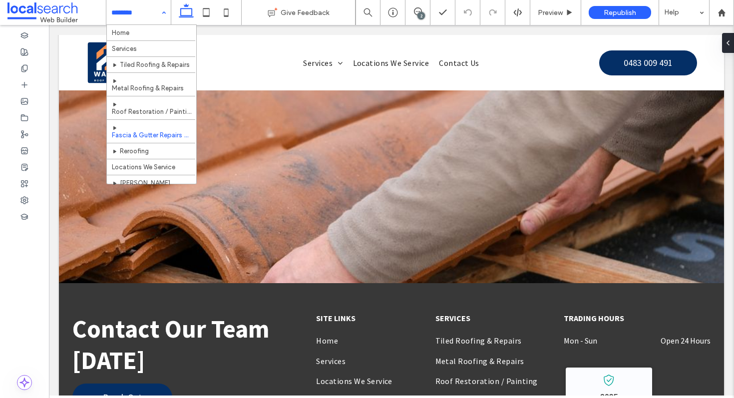
scroll to position [69, 0]
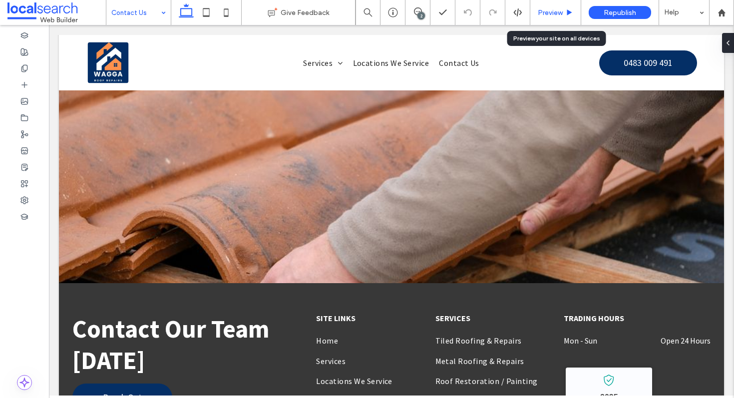
click at [544, 15] on span "Preview" at bounding box center [550, 12] width 25 height 8
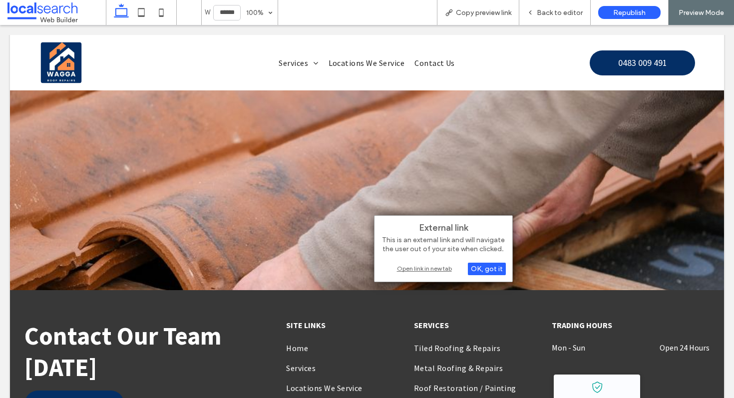
click at [410, 267] on div "Open link in new tab" at bounding box center [443, 268] width 125 height 10
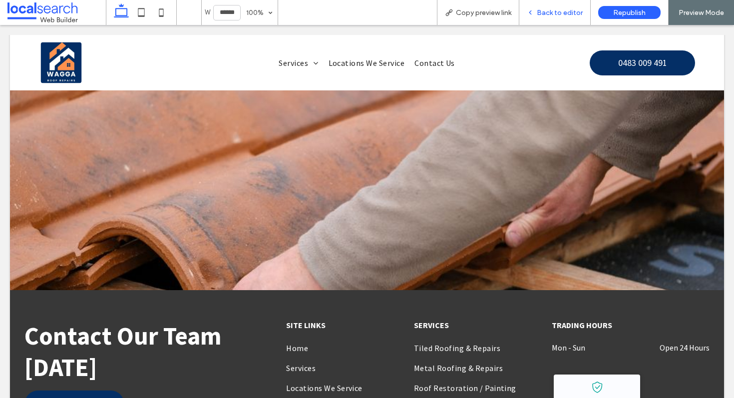
click at [538, 13] on div "Back to editor" at bounding box center [555, 12] width 71 height 8
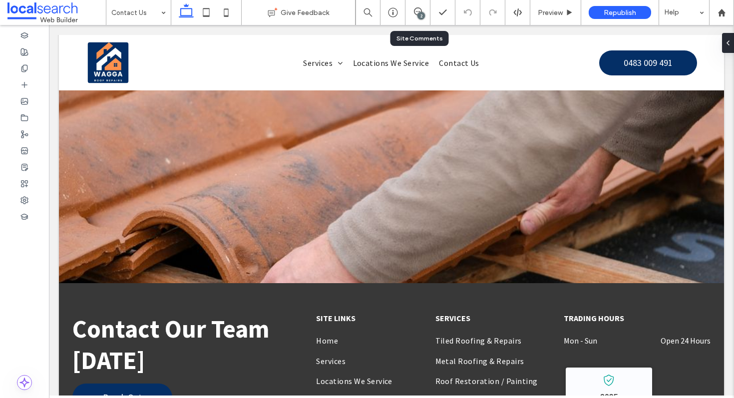
click at [418, 15] on div "2" at bounding box center [421, 15] width 7 height 7
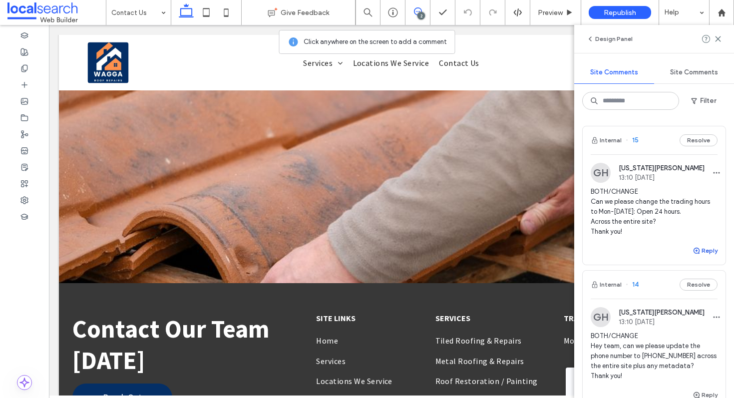
click at [706, 250] on button "Reply" at bounding box center [705, 251] width 25 height 12
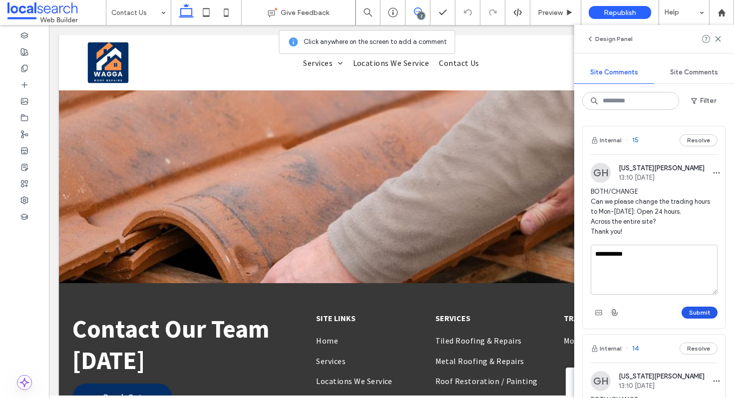
type textarea "**********"
click at [701, 314] on button "Submit" at bounding box center [700, 313] width 36 height 12
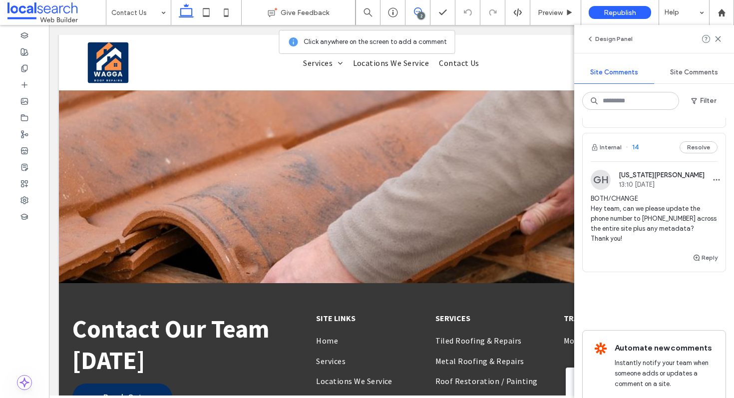
scroll to position [209, 0]
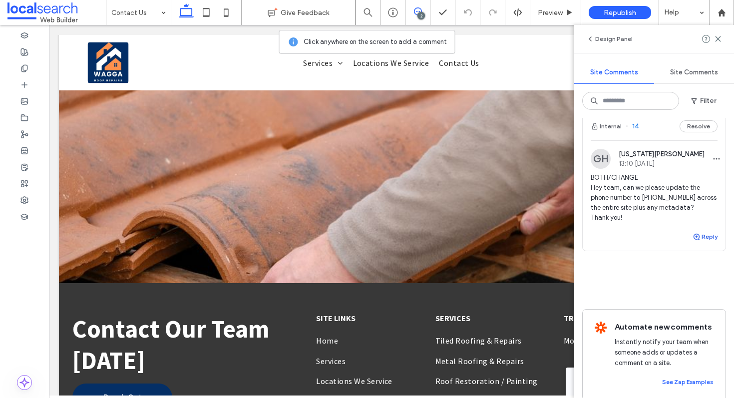
click at [710, 236] on button "Reply" at bounding box center [705, 237] width 25 height 12
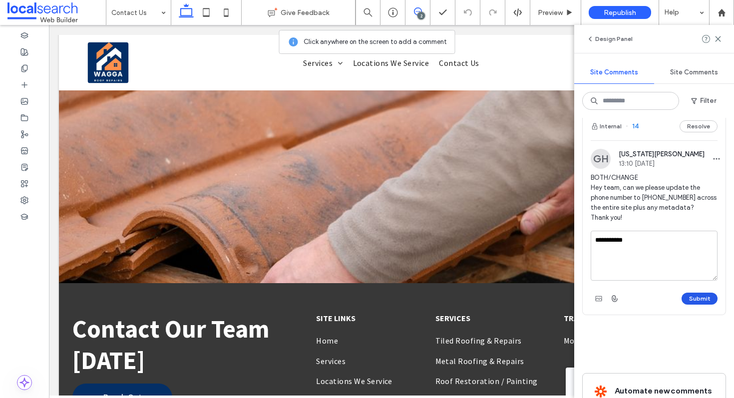
type textarea "**********"
click at [696, 299] on button "Submit" at bounding box center [700, 299] width 36 height 12
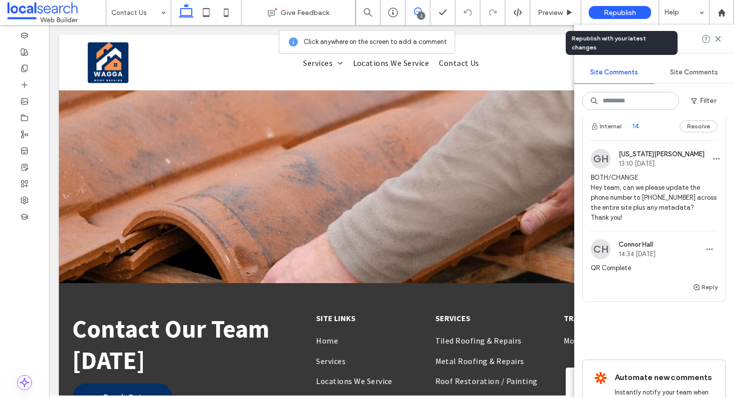
click at [624, 8] on span "Republish" at bounding box center [620, 12] width 32 height 8
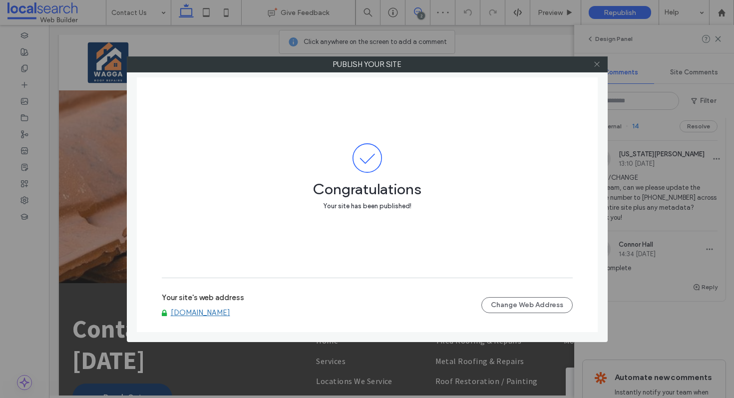
click at [595, 64] on icon at bounding box center [597, 63] width 7 height 7
